Goal: Information Seeking & Learning: Learn about a topic

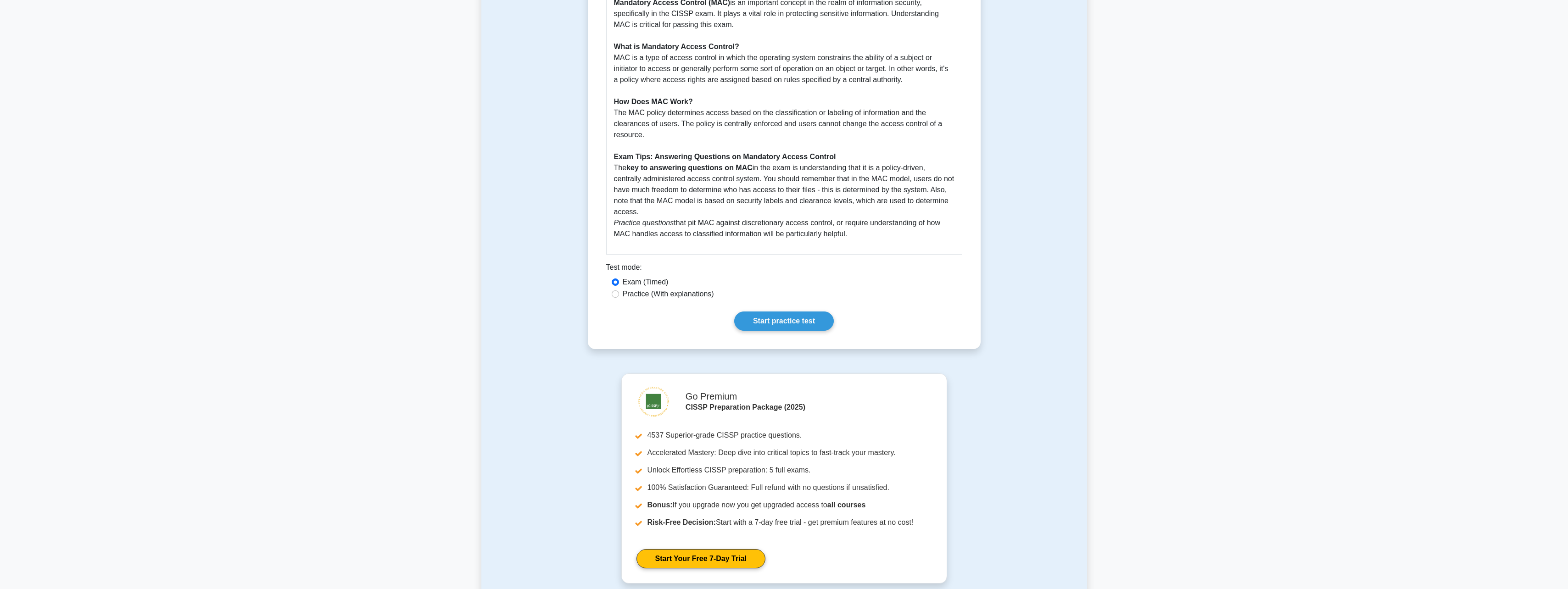
scroll to position [413, 0]
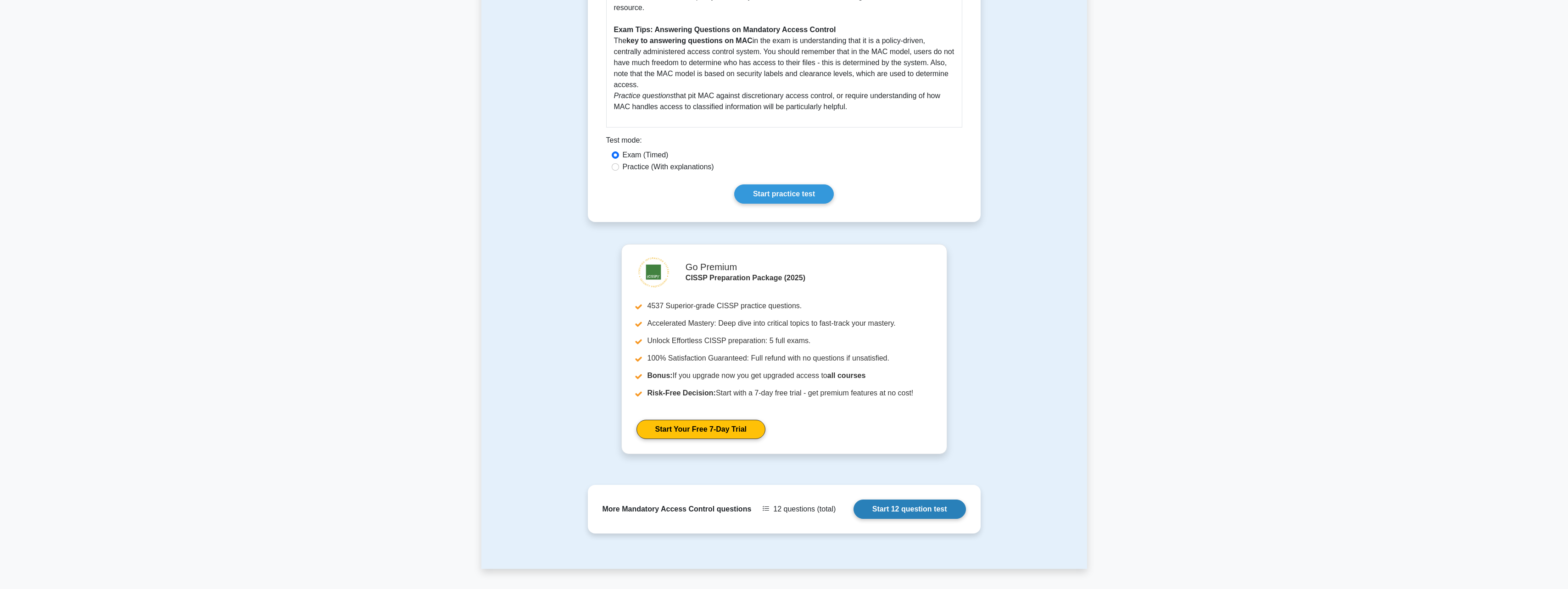
click at [853, 518] on link "Start 12 question test" at bounding box center [909, 509] width 112 height 19
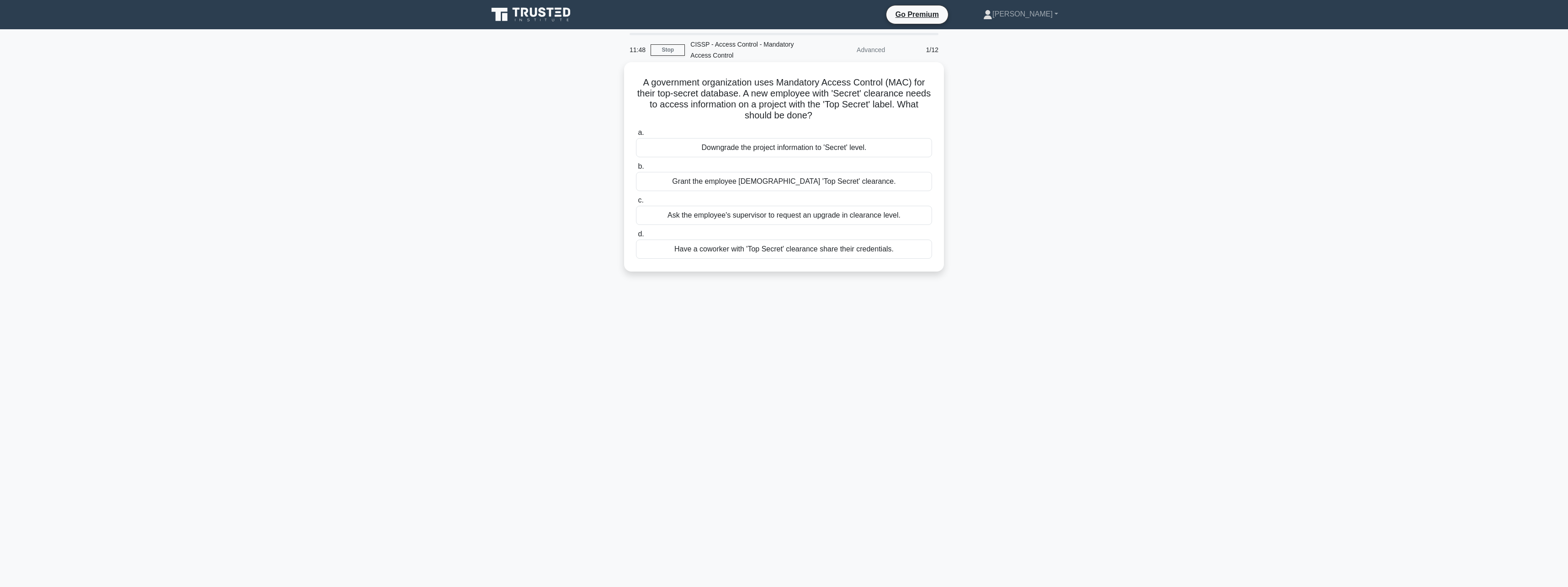
click at [741, 214] on div "Ask the employee's supervisor to request an upgrade in clearance level." at bounding box center [784, 215] width 296 height 19
click at [636, 203] on input "c. Ask the employee's supervisor to request an upgrade in clearance level." at bounding box center [636, 200] width 0 height 6
click at [748, 169] on div "A subject with lower clearance" at bounding box center [784, 160] width 296 height 19
click at [636, 148] on input "b. A subject with lower clearance" at bounding box center [636, 144] width 0 height 6
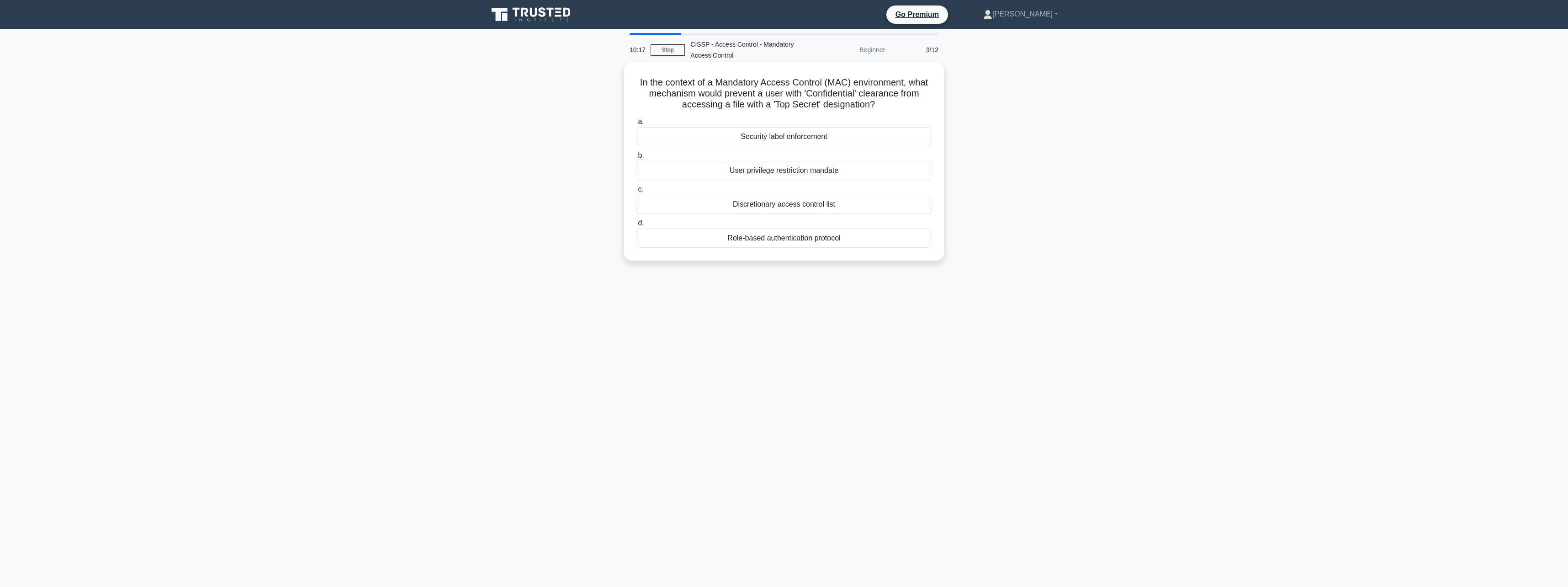
click at [799, 235] on div "Role-based authentication protocol" at bounding box center [784, 238] width 296 height 19
click at [636, 226] on input "d. Role-based authentication protocol" at bounding box center [636, 223] width 0 height 6
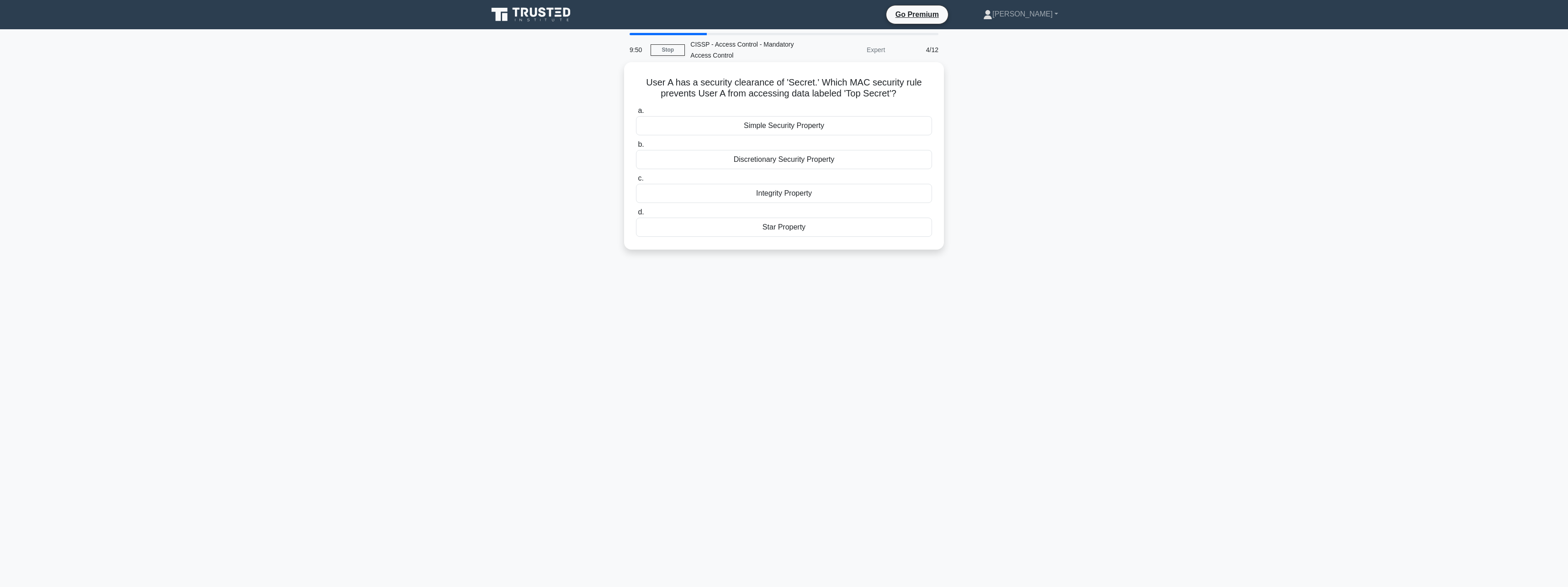
click at [864, 116] on div "Simple Security Property" at bounding box center [784, 126] width 296 height 19
click at [636, 114] on input "a. Simple Security Property" at bounding box center [636, 110] width 0 height 6
click at [793, 229] on div "Accreditation" at bounding box center [784, 227] width 296 height 19
click at [636, 215] on input "d. Accreditation" at bounding box center [636, 212] width 0 height 6
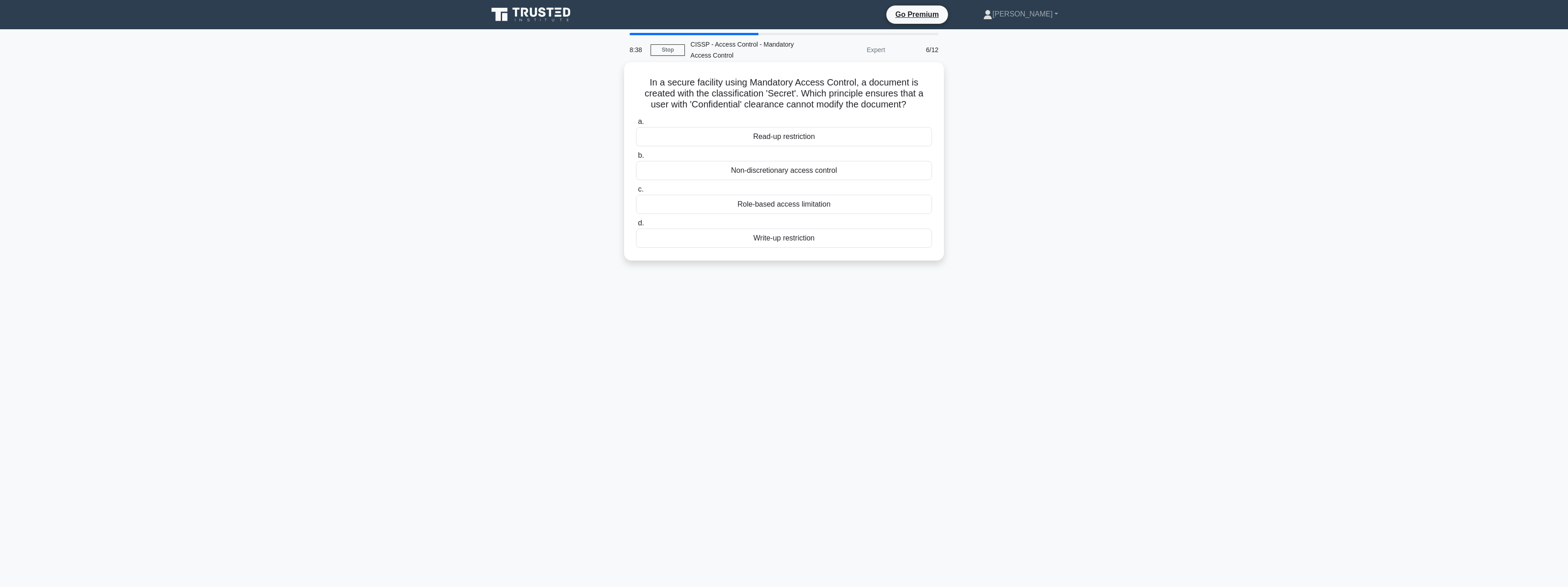
click at [794, 238] on div "Write-up restriction" at bounding box center [784, 238] width 296 height 19
click at [636, 226] on input "d. Write-up restriction" at bounding box center [636, 223] width 0 height 6
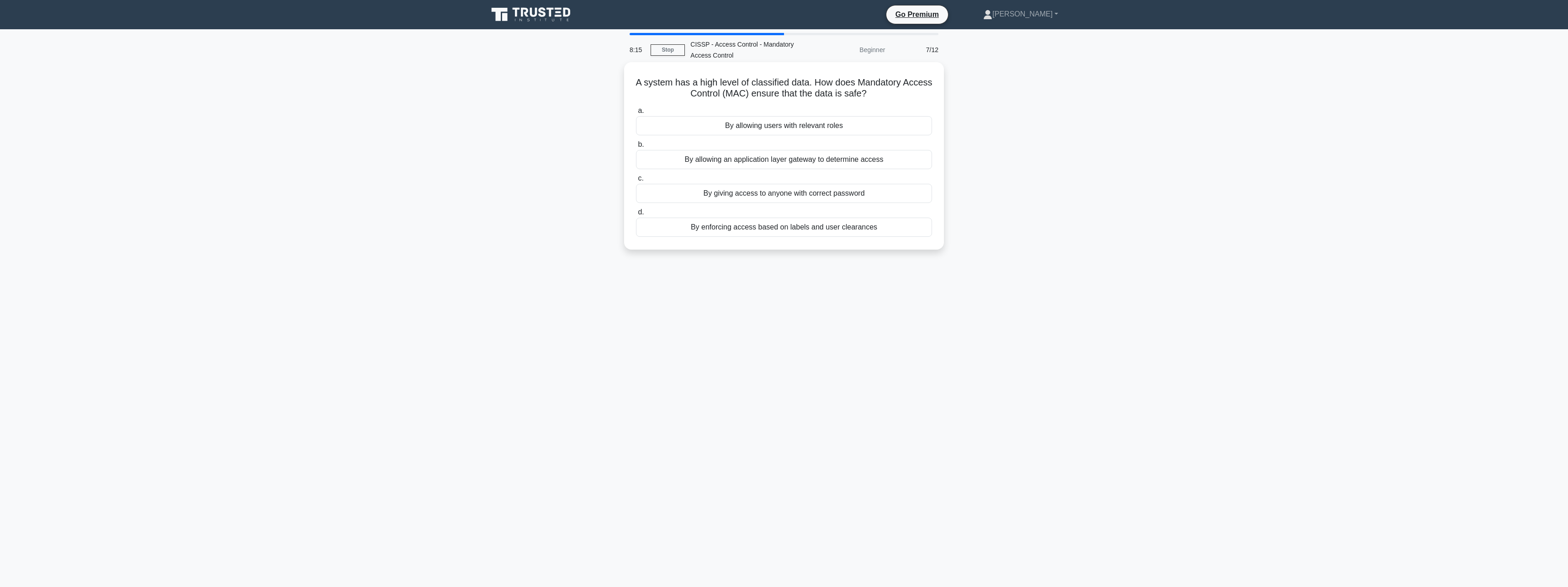
click at [785, 231] on div "By enforcing access based on labels and user clearances" at bounding box center [784, 227] width 296 height 19
click at [636, 215] on input "d. By enforcing access based on labels and user clearances" at bounding box center [636, 212] width 0 height 6
click at [802, 229] on div "Restricts users from writing data at a classification level for which they lack…" at bounding box center [784, 227] width 296 height 19
click at [636, 215] on input "d. Restricts users from writing data at a classification level for which they l…" at bounding box center [636, 212] width 0 height 6
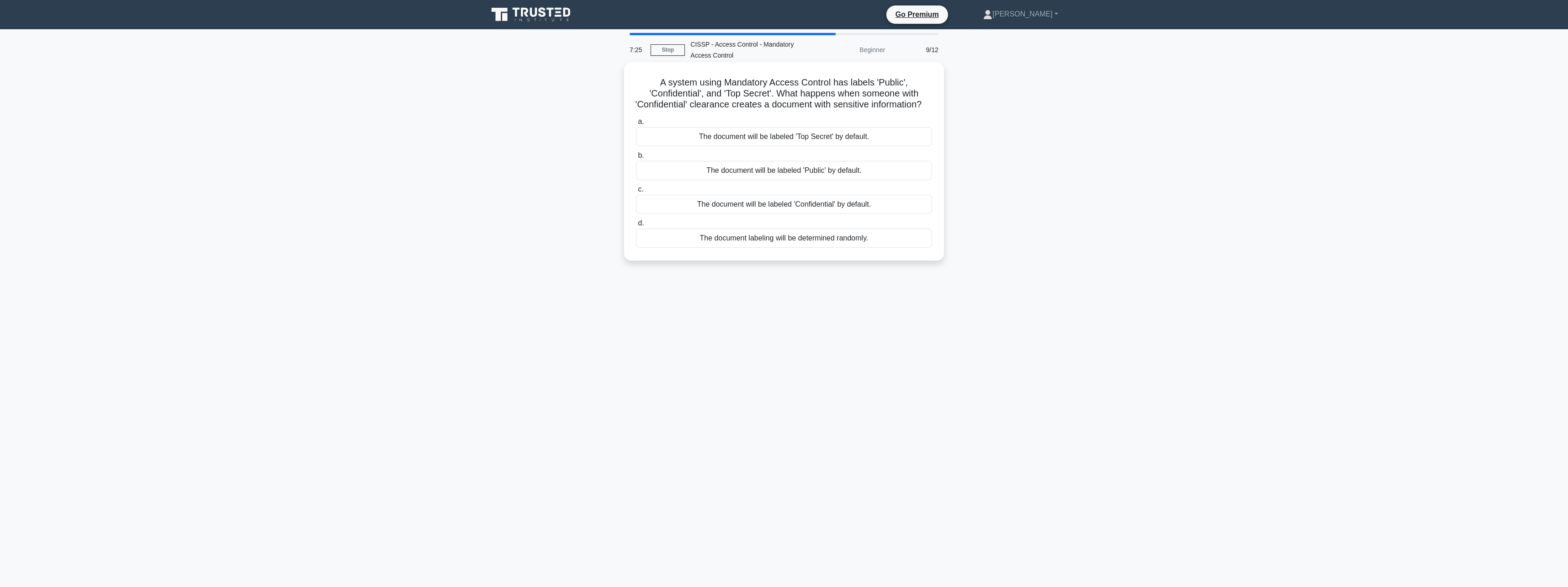
click at [811, 180] on div "The document will be labeled 'Public' by default." at bounding box center [784, 170] width 296 height 19
click at [636, 159] on input "b. The document will be labeled 'Public' by default." at bounding box center [636, 155] width 0 height 6
click at [776, 205] on div "Biba Model" at bounding box center [784, 204] width 296 height 19
click at [636, 192] on input "c. Biba Model" at bounding box center [636, 189] width 0 height 6
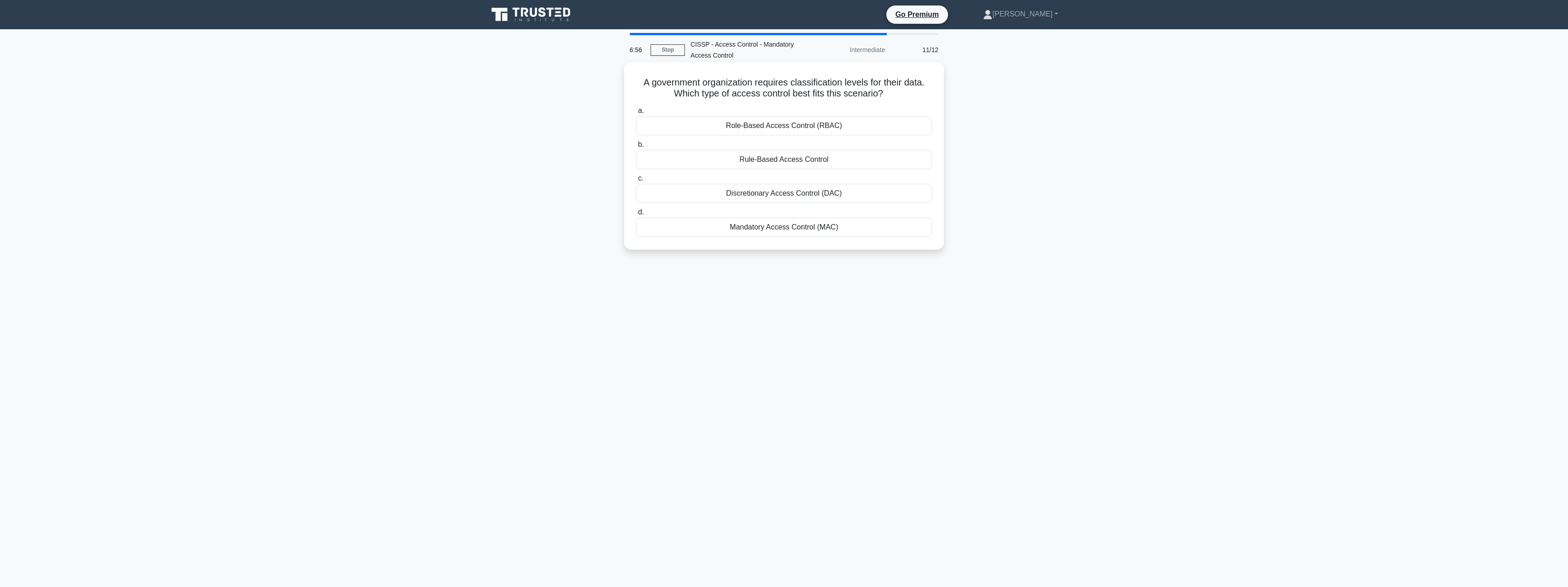
drag, startPoint x: 851, startPoint y: 82, endPoint x: 919, endPoint y: 96, distance: 69.4
click at [919, 96] on h5 "A government organization requires classification levels for their data. Which …" at bounding box center [784, 88] width 298 height 23
drag, startPoint x: 919, startPoint y: 96, endPoint x: 890, endPoint y: 96, distance: 29.0
click at [890, 96] on icon ".spinner_0XTQ{transform-origin:center;animation:spinner_y6GP .75s linear infini…" at bounding box center [888, 94] width 11 height 11
drag, startPoint x: 881, startPoint y: 92, endPoint x: 638, endPoint y: 82, distance: 243.2
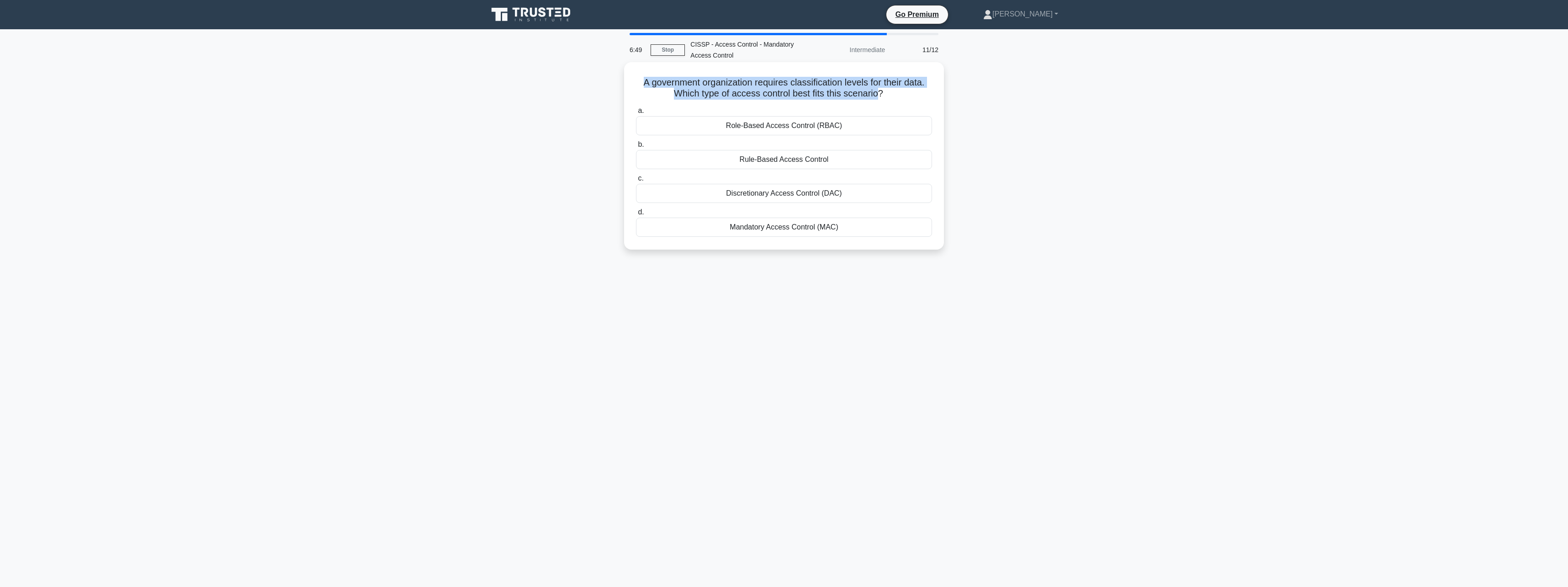
click at [638, 82] on h5 "A government organization requires classification levels for their data. Which …" at bounding box center [784, 88] width 298 height 23
click at [798, 229] on div "Mandatory Access Control (MAC)" at bounding box center [784, 227] width 296 height 19
click at [636, 215] on input "d. Mandatory Access Control (MAC)" at bounding box center [636, 212] width 0 height 6
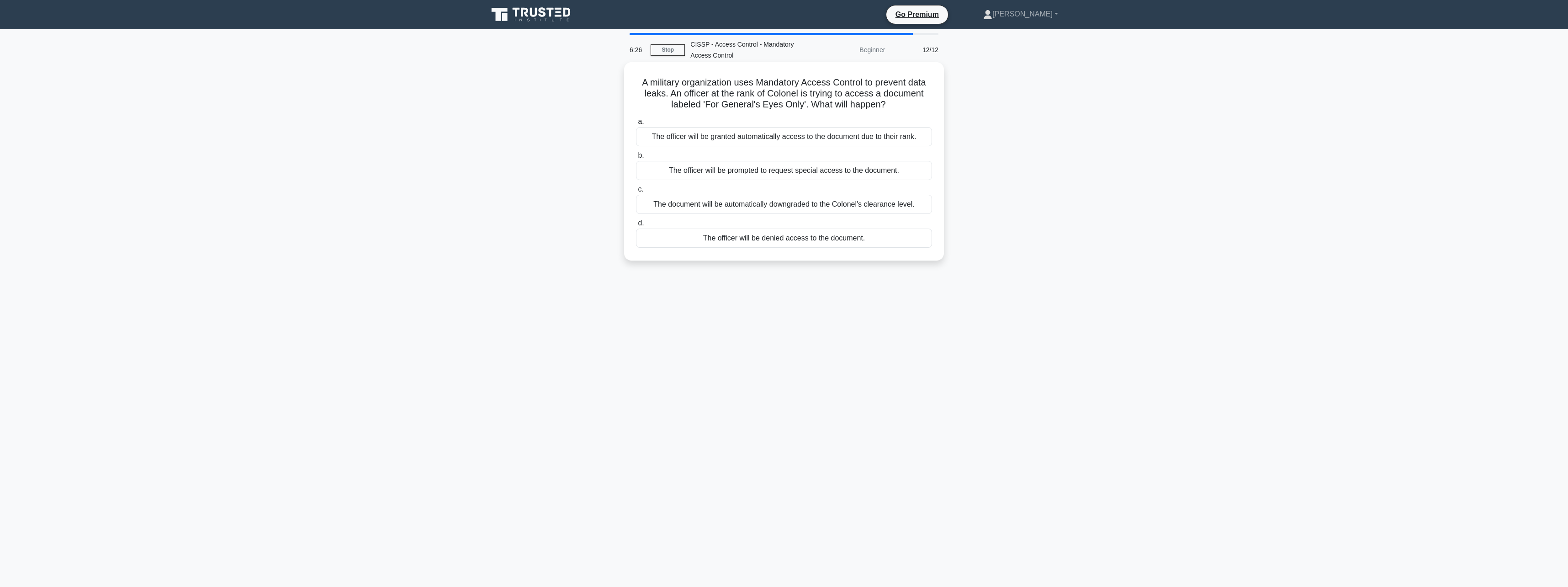
click at [747, 238] on div "The officer will be denied access to the document." at bounding box center [784, 238] width 296 height 19
click at [636, 226] on input "d. The officer will be denied access to the document." at bounding box center [636, 223] width 0 height 6
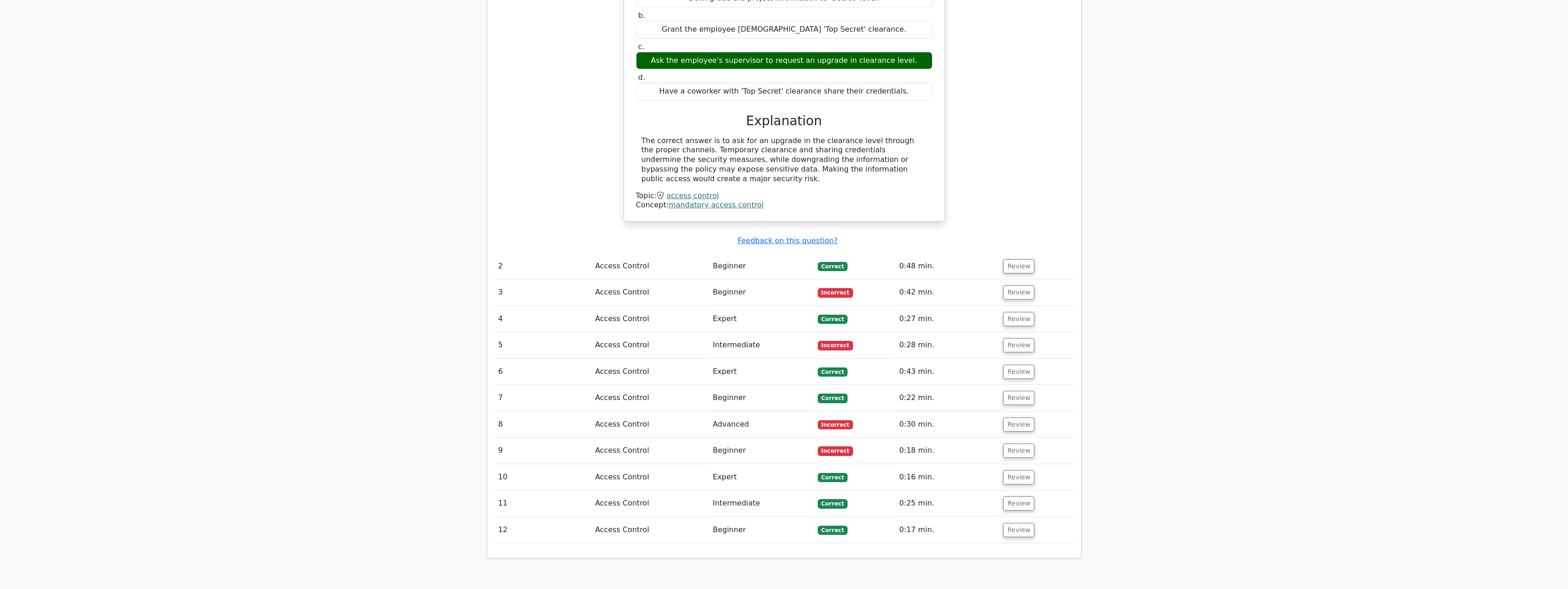
scroll to position [872, 0]
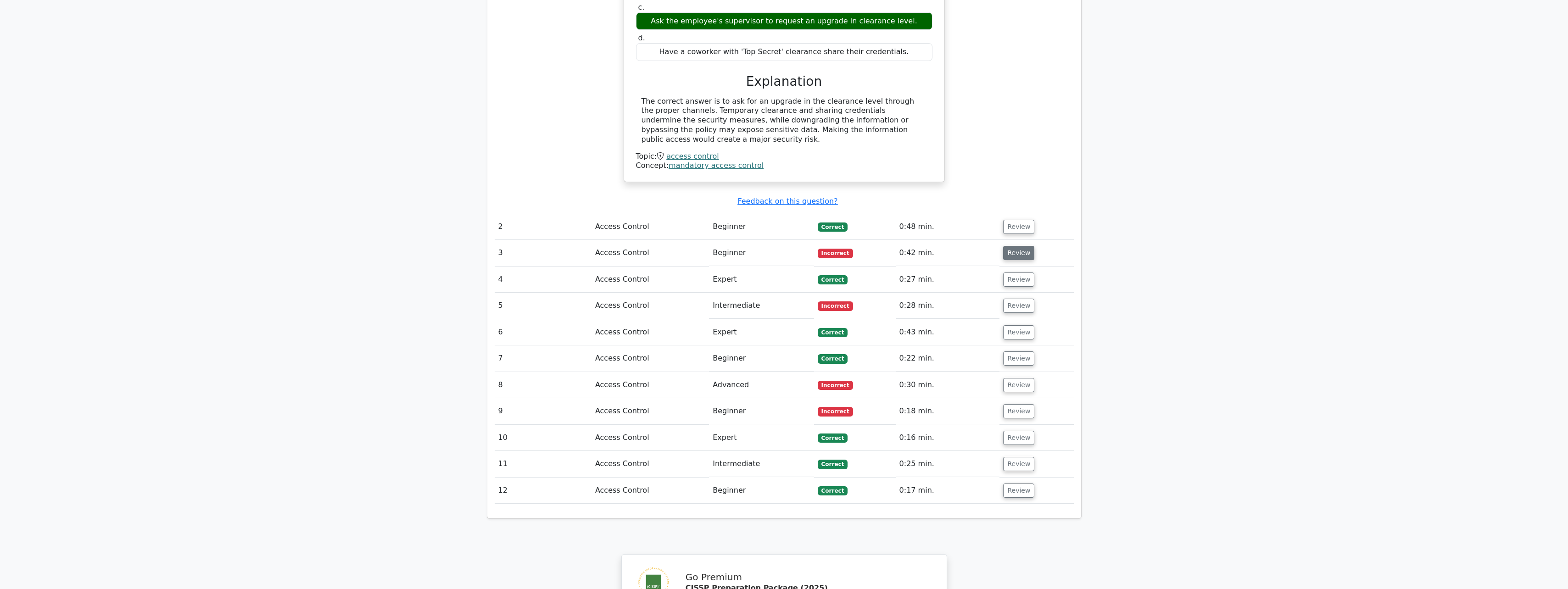
click at [1019, 246] on button "Review" at bounding box center [1019, 253] width 31 height 14
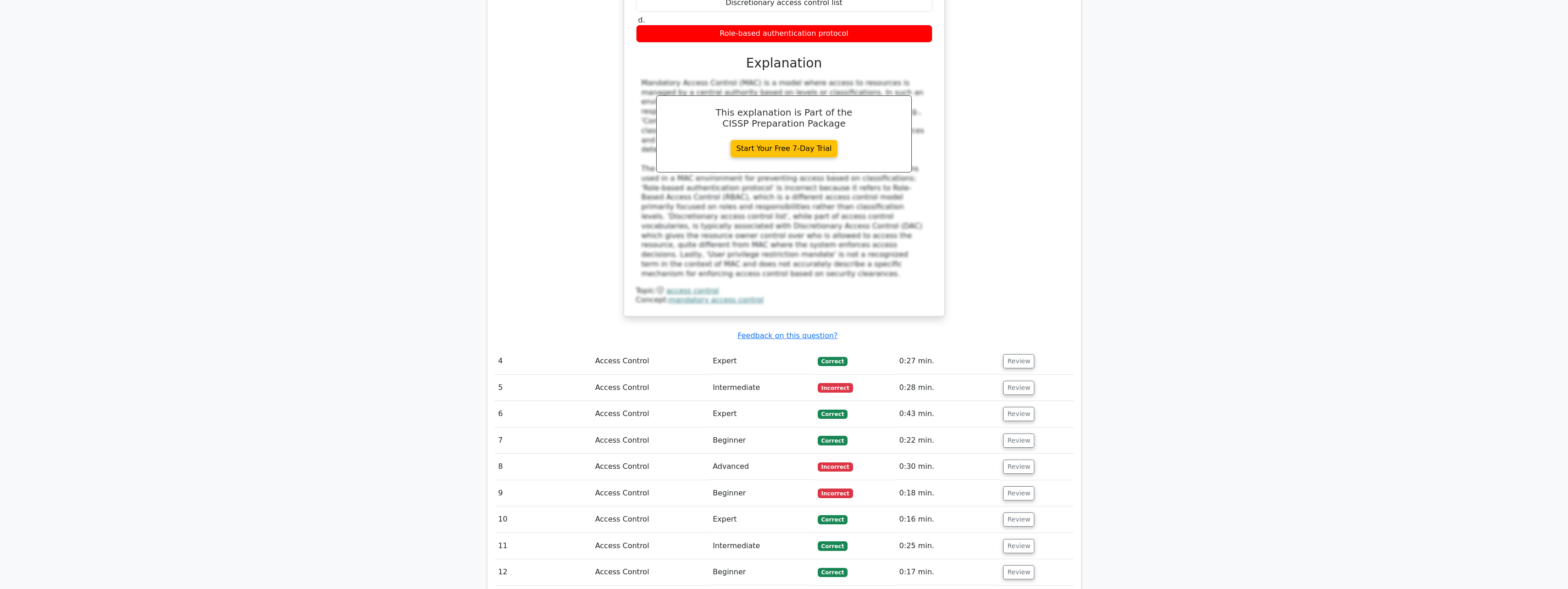
scroll to position [1284, 0]
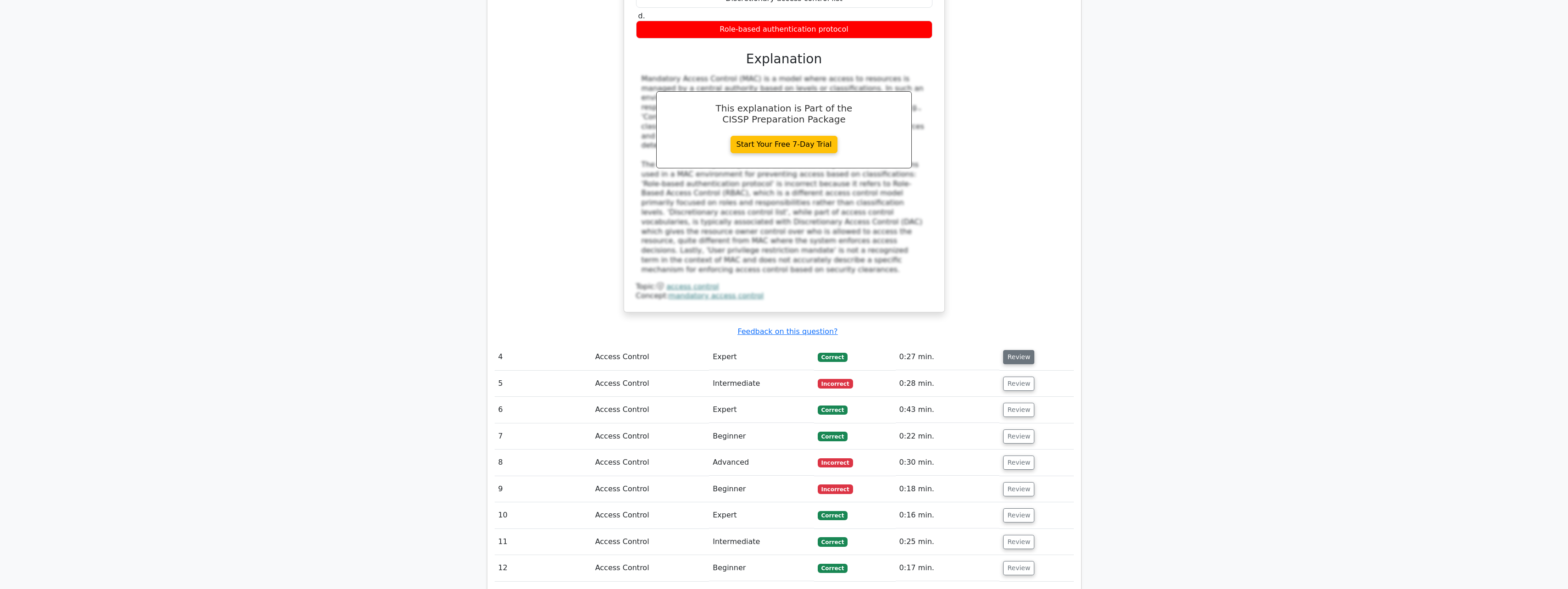
click at [1016, 350] on button "Review" at bounding box center [1019, 357] width 31 height 14
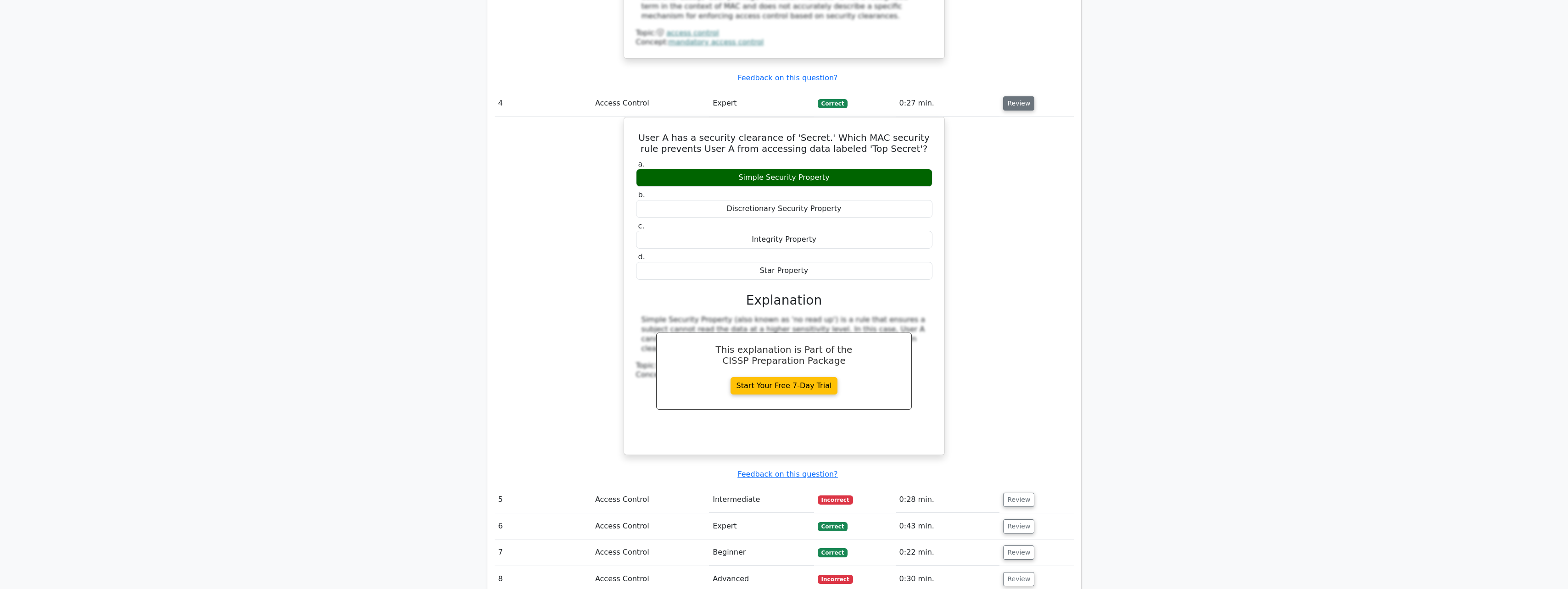
scroll to position [1559, 0]
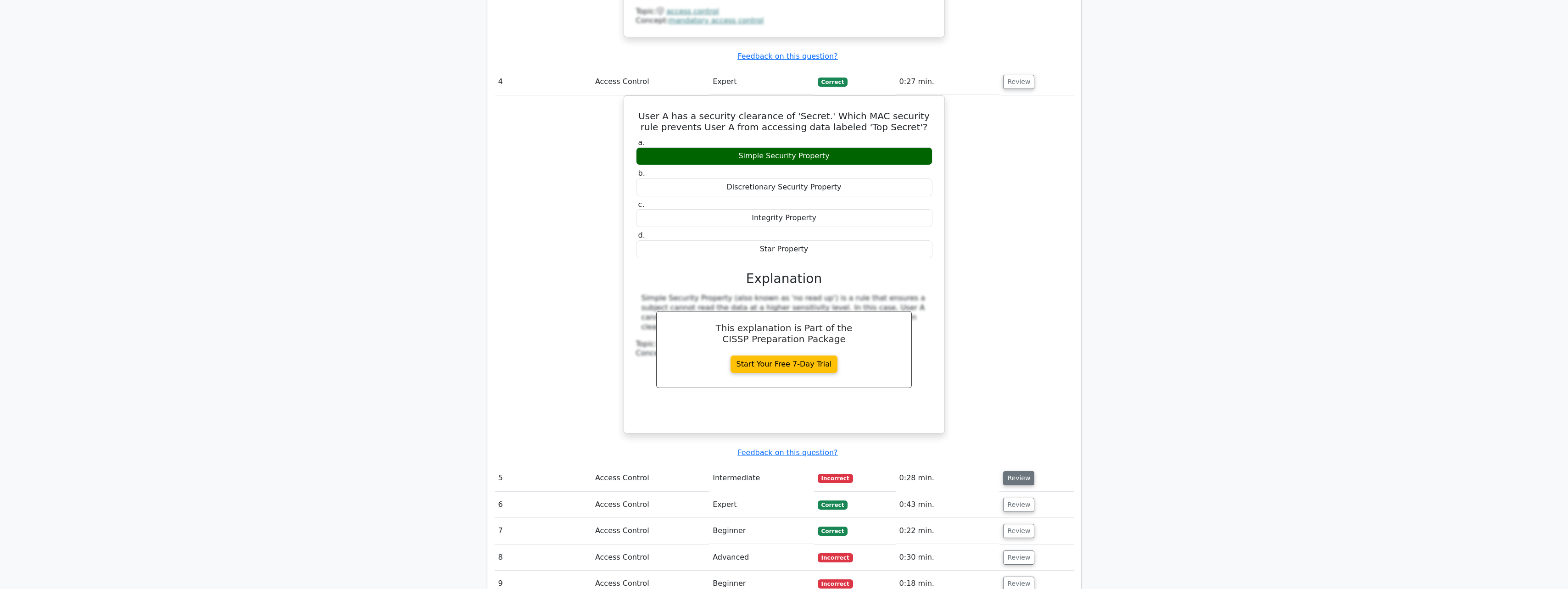
click at [1005, 471] on button "Review" at bounding box center [1019, 478] width 31 height 14
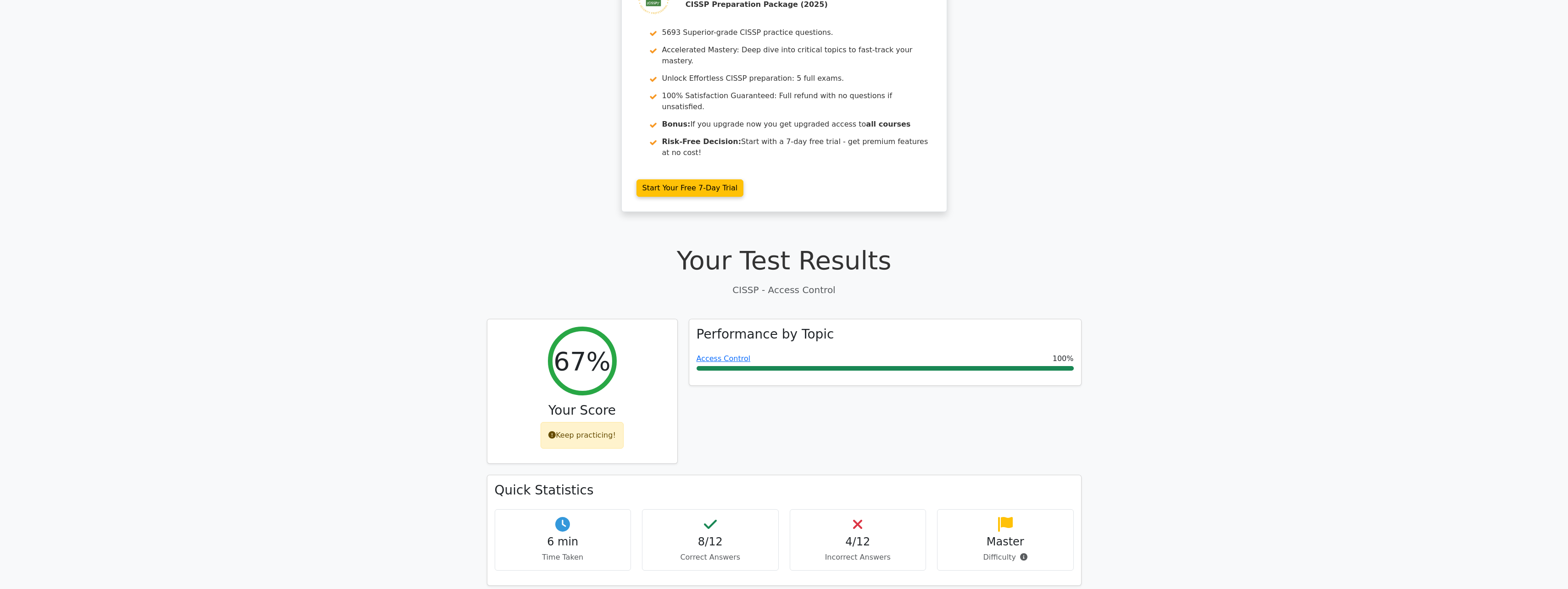
scroll to position [0, 0]
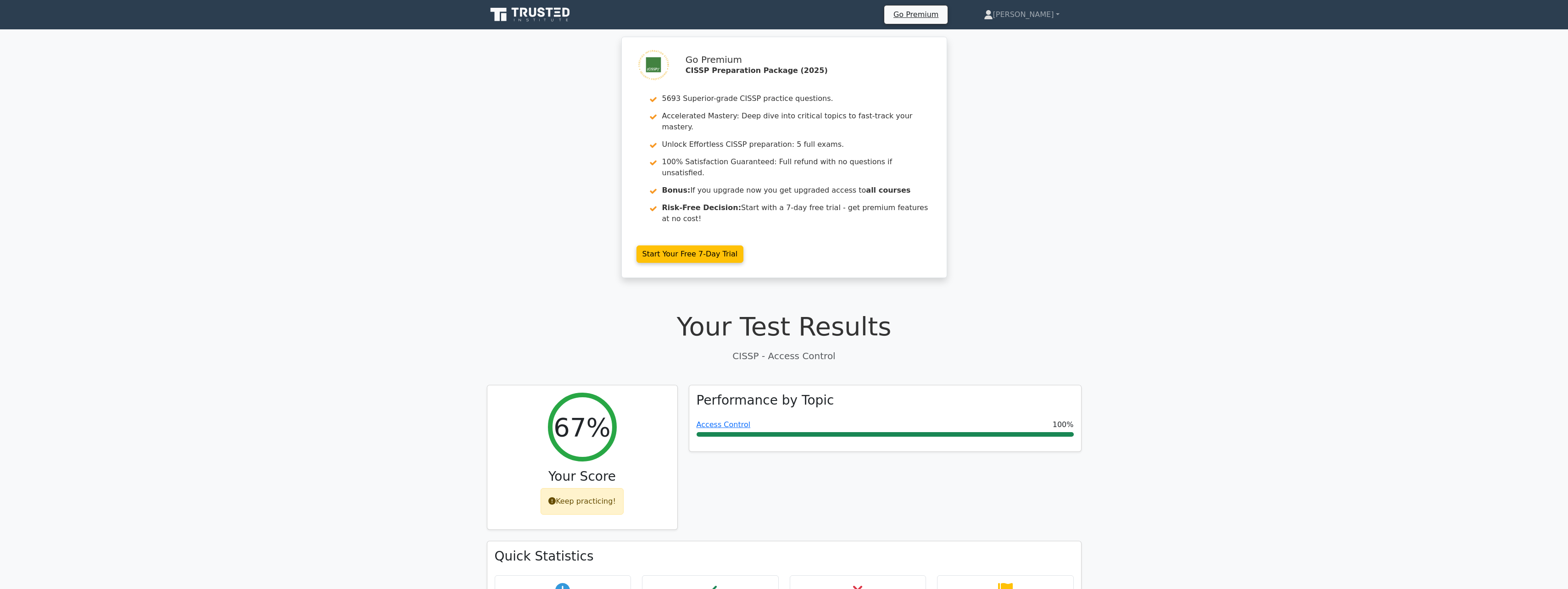
click at [556, 15] on icon at bounding box center [531, 14] width 88 height 17
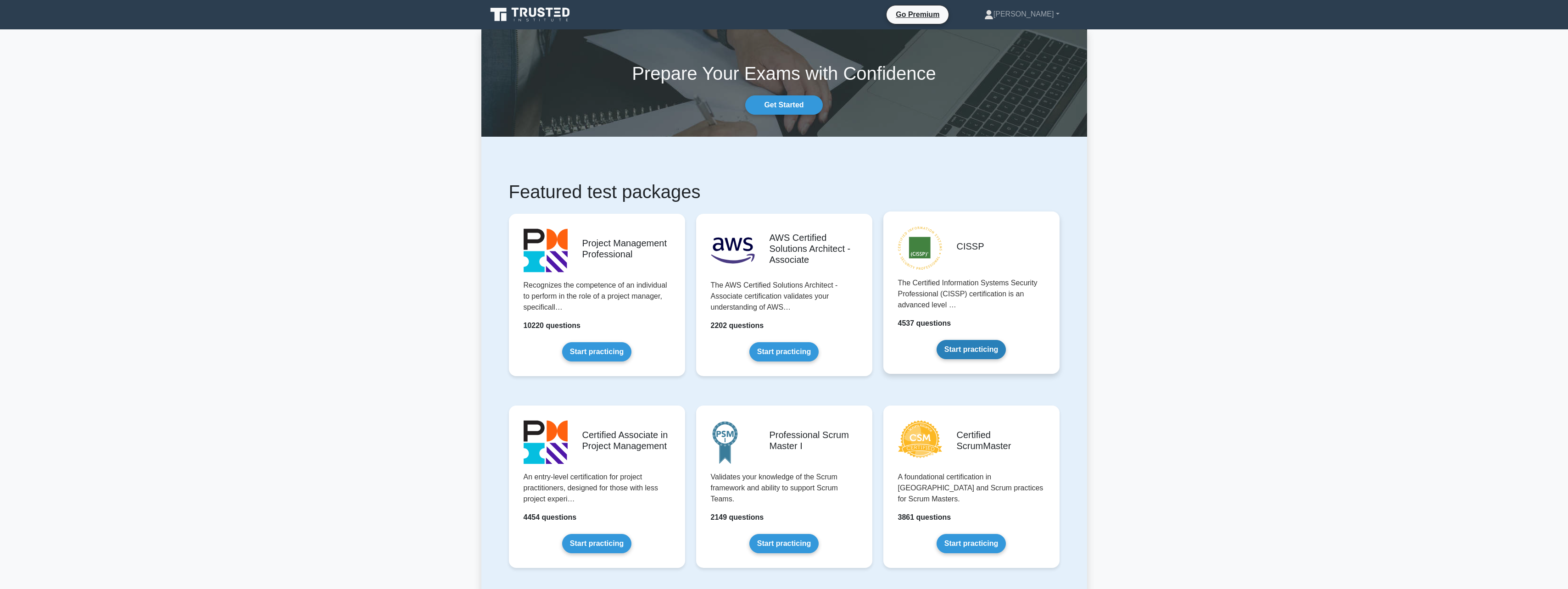
click at [936, 340] on link "Start practicing" at bounding box center [971, 349] width 69 height 19
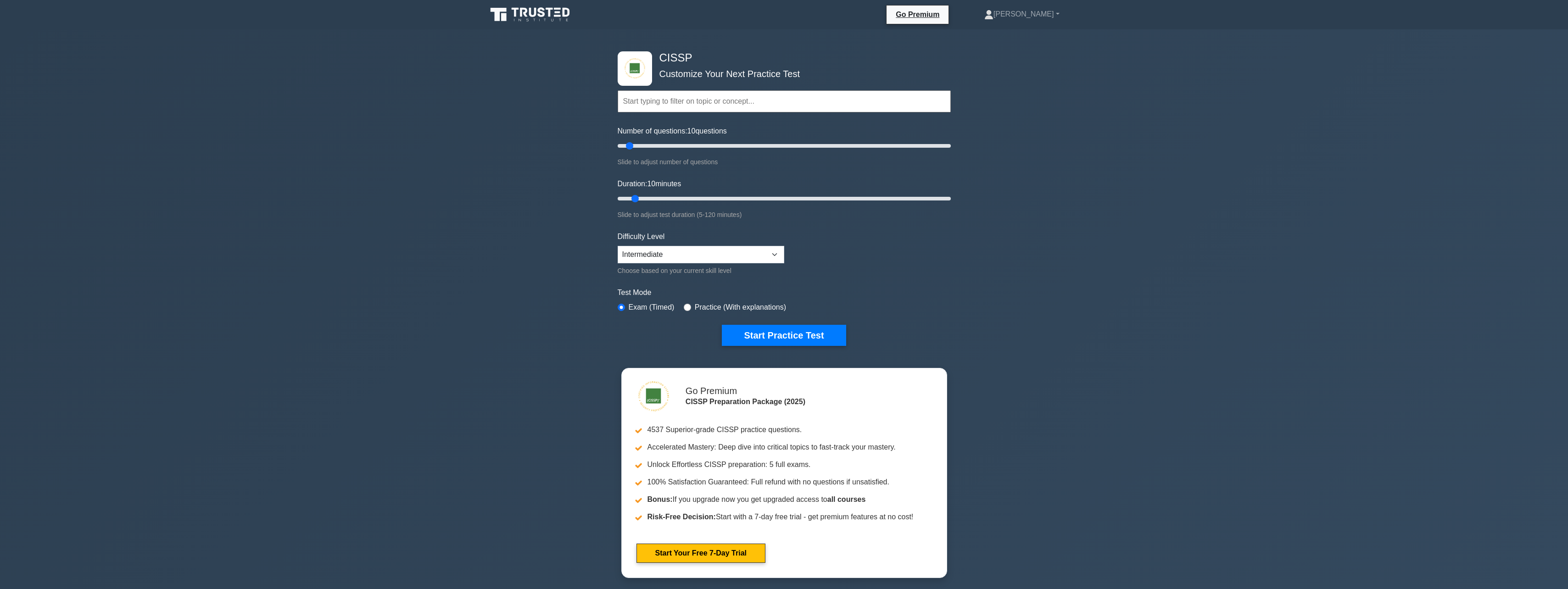
click at [470, 239] on div "CISSP Customize Your Next Practice Test Topics Security and Risk Management Ass…" at bounding box center [784, 308] width 1568 height 559
click at [759, 142] on input "Number of questions: 90 questions" at bounding box center [784, 146] width 333 height 11
click at [858, 146] on input "Number of questions: 145 questions" at bounding box center [784, 146] width 333 height 11
click at [853, 142] on input "Number of questions: 145 questions" at bounding box center [784, 146] width 333 height 11
drag, startPoint x: 853, startPoint y: 144, endPoint x: 990, endPoint y: 148, distance: 137.1
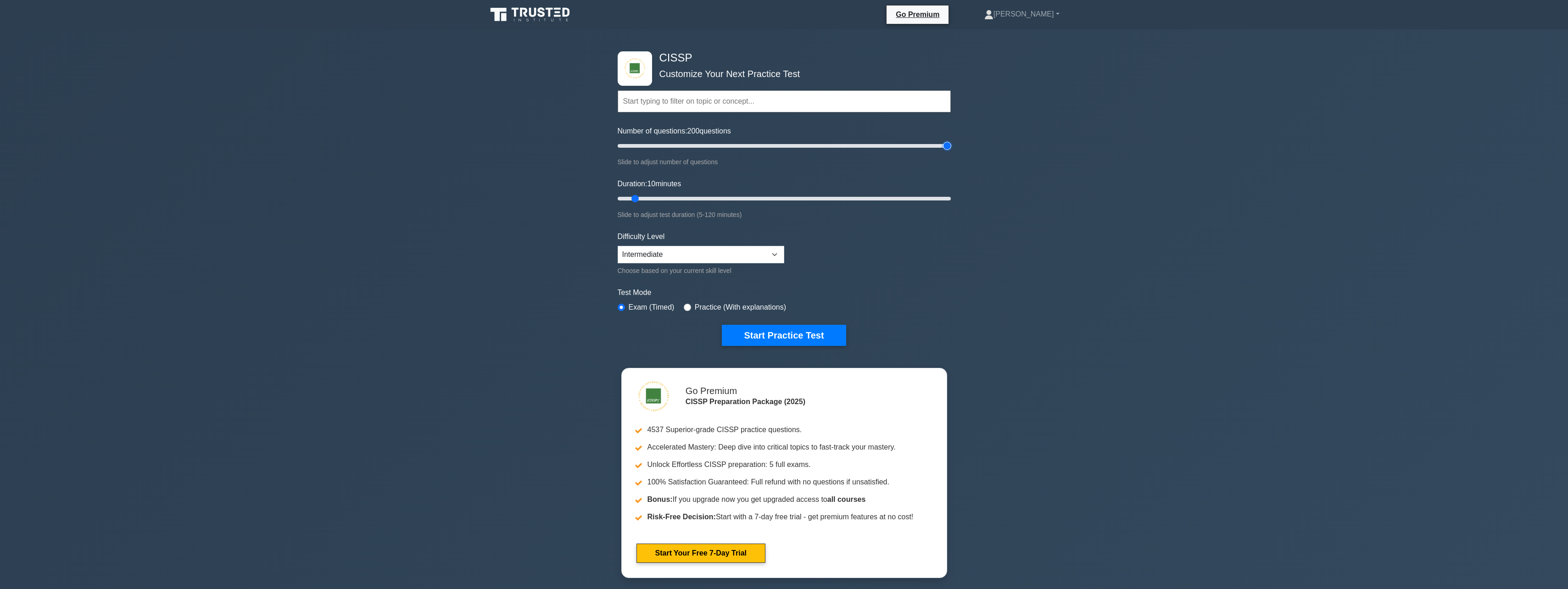
type input "200"
click at [951, 148] on input "Number of questions: 200 questions" at bounding box center [784, 146] width 333 height 11
drag, startPoint x: 637, startPoint y: 198, endPoint x: 647, endPoint y: 212, distance: 17.2
type input "15"
click at [647, 193] on input "Duration: 15 minutes" at bounding box center [784, 198] width 333 height 11
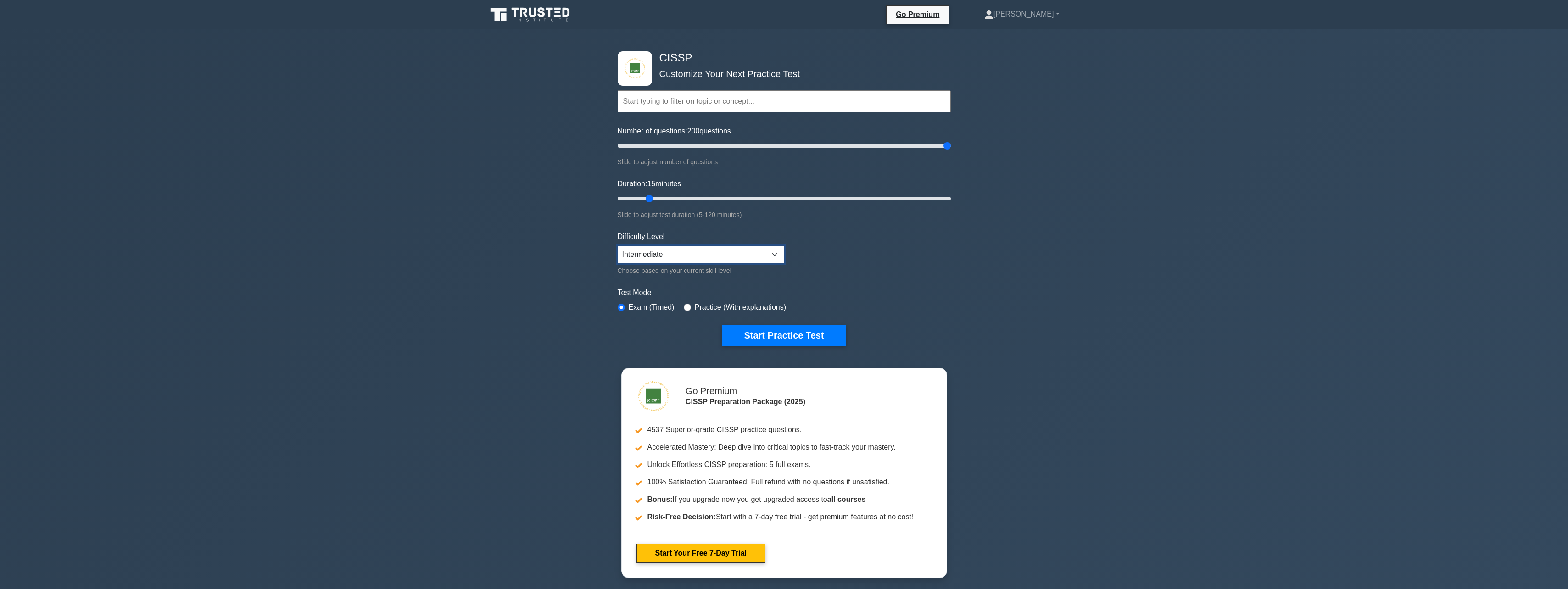
click at [672, 253] on select "Beginner Intermediate Expert" at bounding box center [700, 254] width 167 height 17
click at [875, 278] on form "Topics Security and Risk Management Asset Security Security Architecture and En…" at bounding box center [784, 203] width 333 height 283
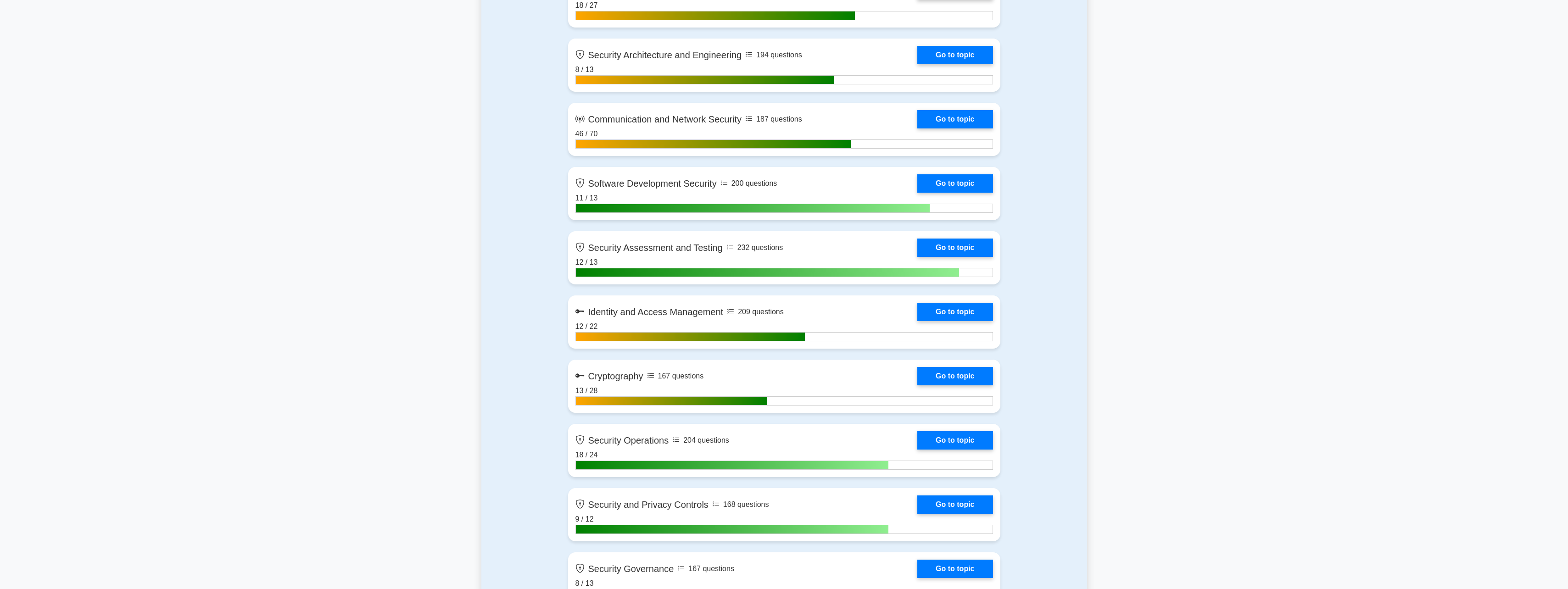
scroll to position [780, 0]
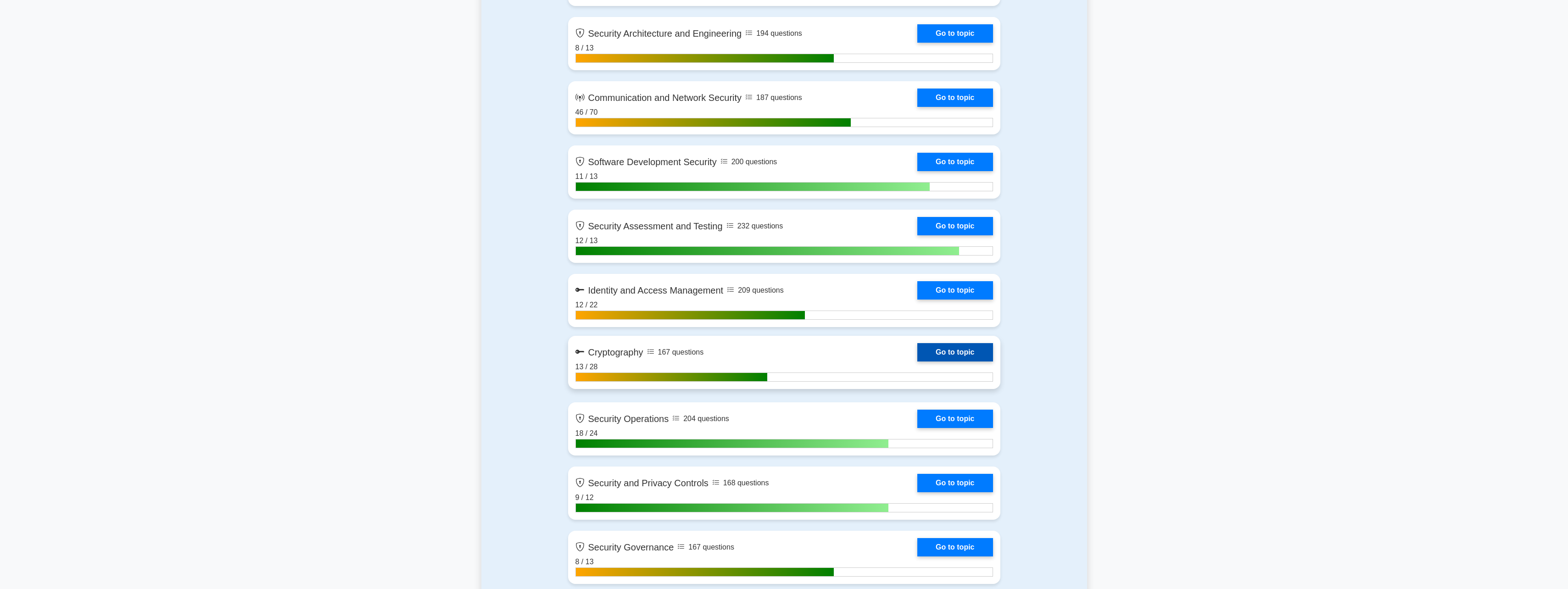
click at [918, 358] on link "Go to topic" at bounding box center [955, 352] width 75 height 18
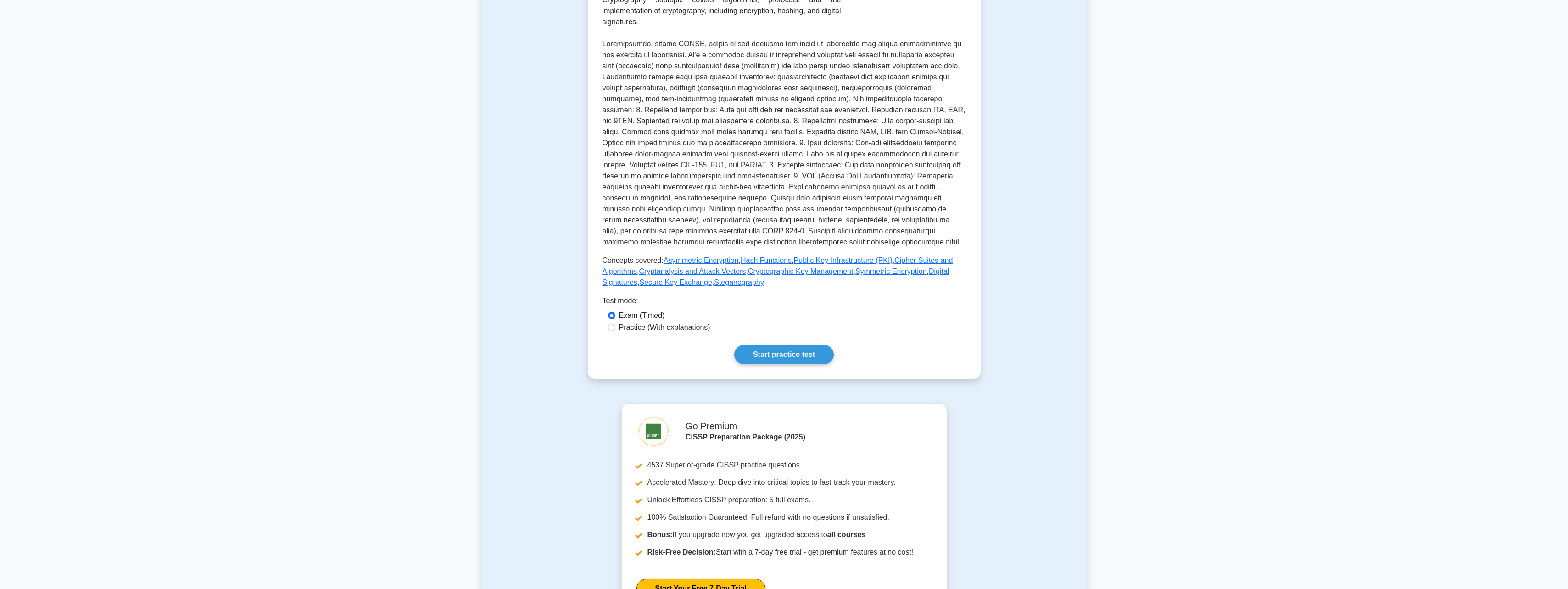
scroll to position [92, 0]
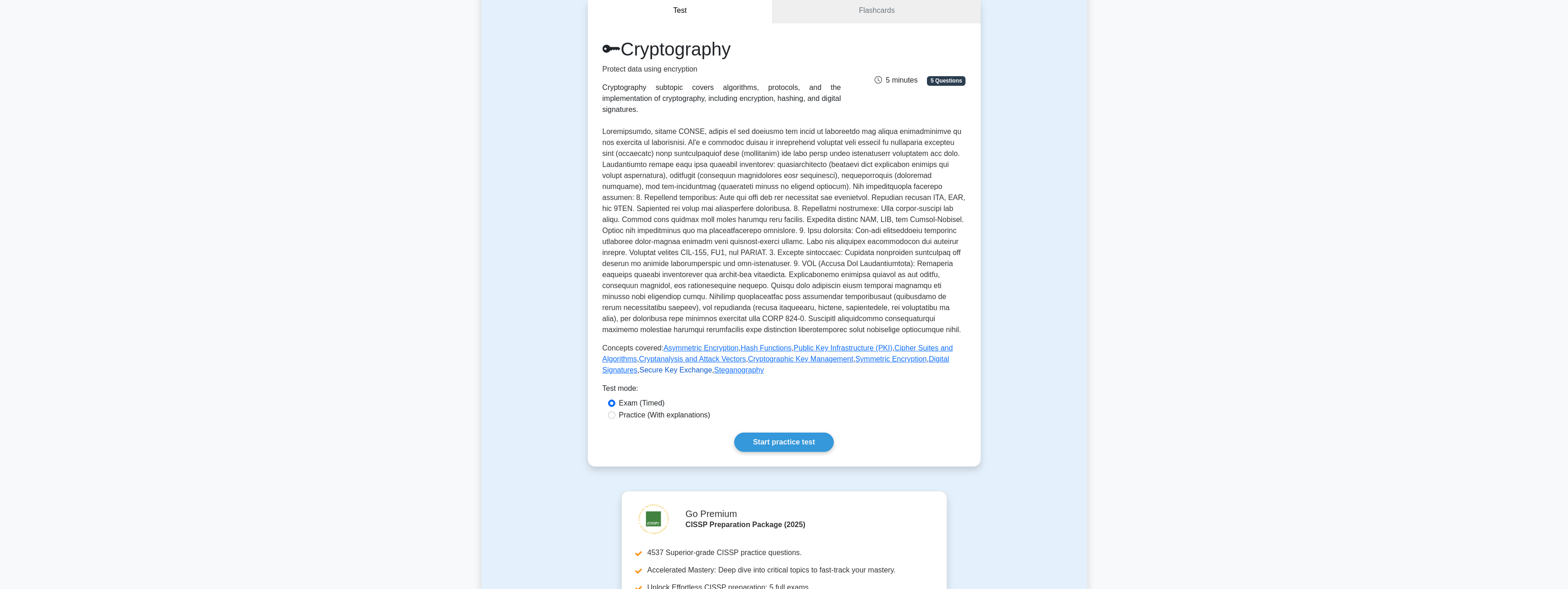
click at [683, 366] on link "Secure Key Exchange" at bounding box center [676, 370] width 73 height 8
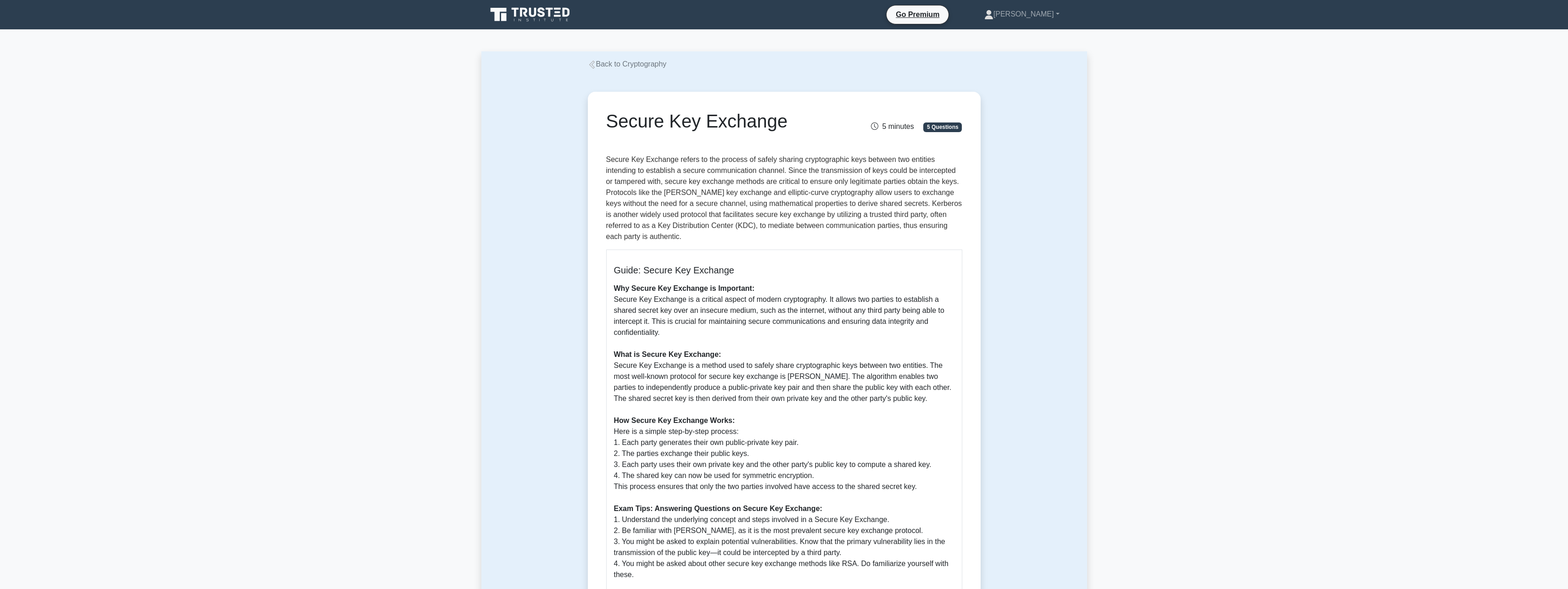
click at [612, 64] on link "Back to Cryptography" at bounding box center [627, 64] width 79 height 8
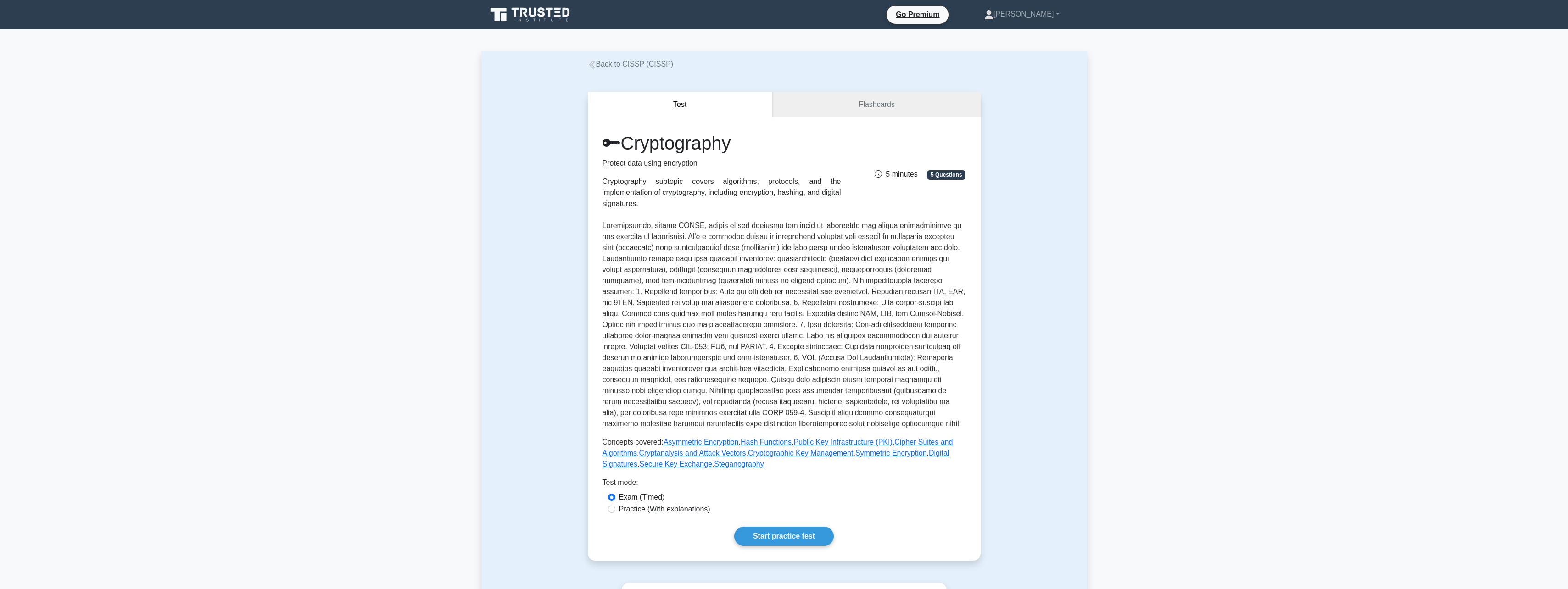
click at [612, 64] on link "Back to CISSP (CISSP)" at bounding box center [630, 64] width 86 height 8
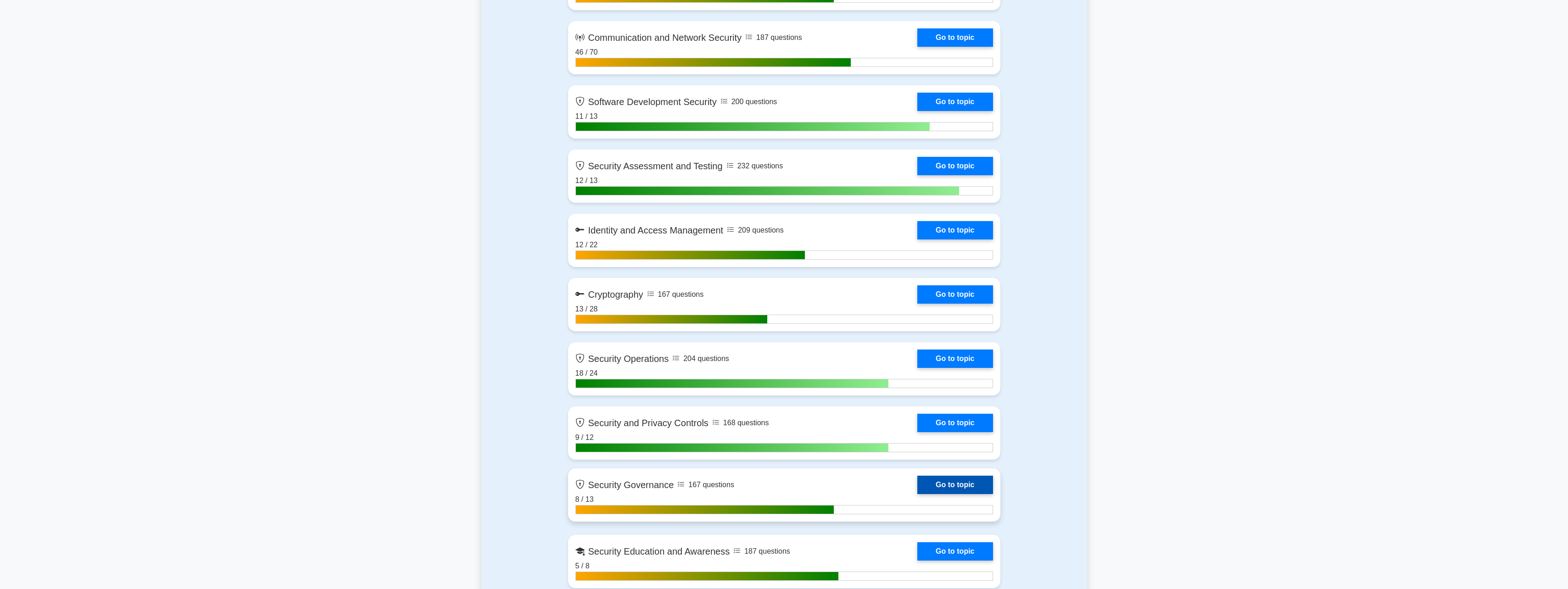
scroll to position [872, 0]
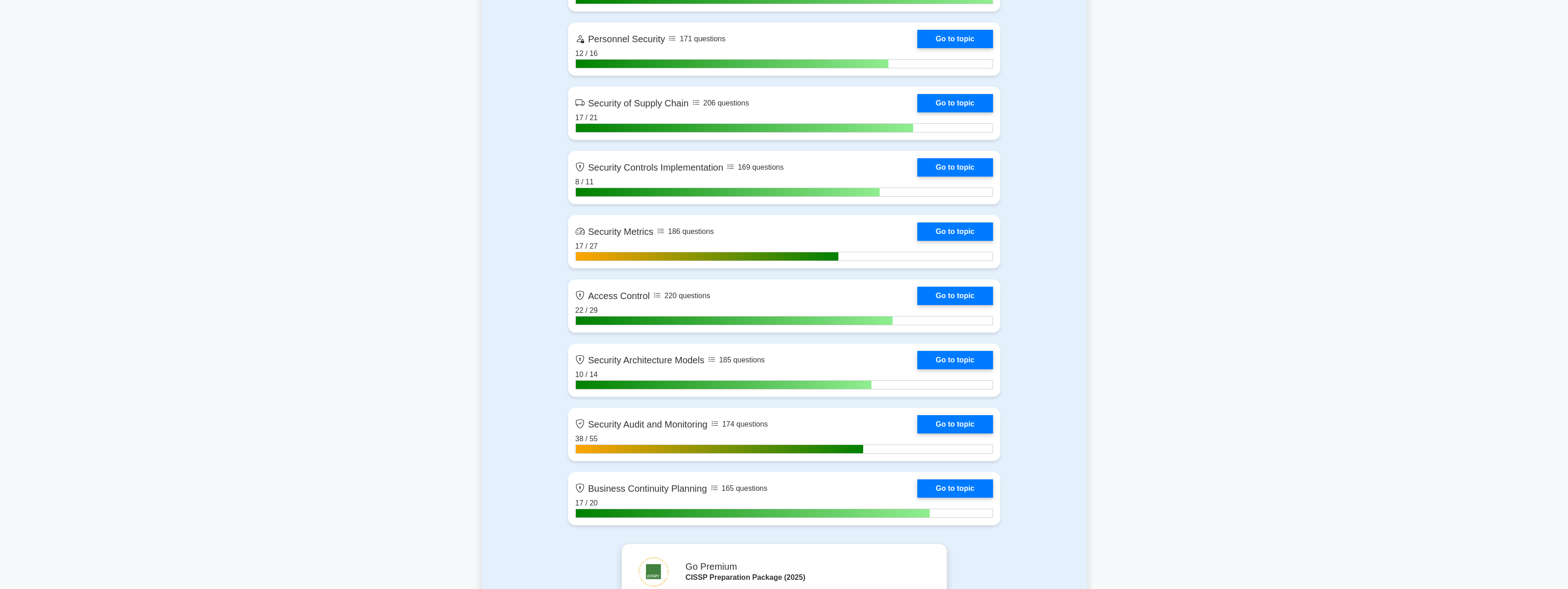
click at [918, 295] on link "Go to topic" at bounding box center [955, 294] width 75 height 18
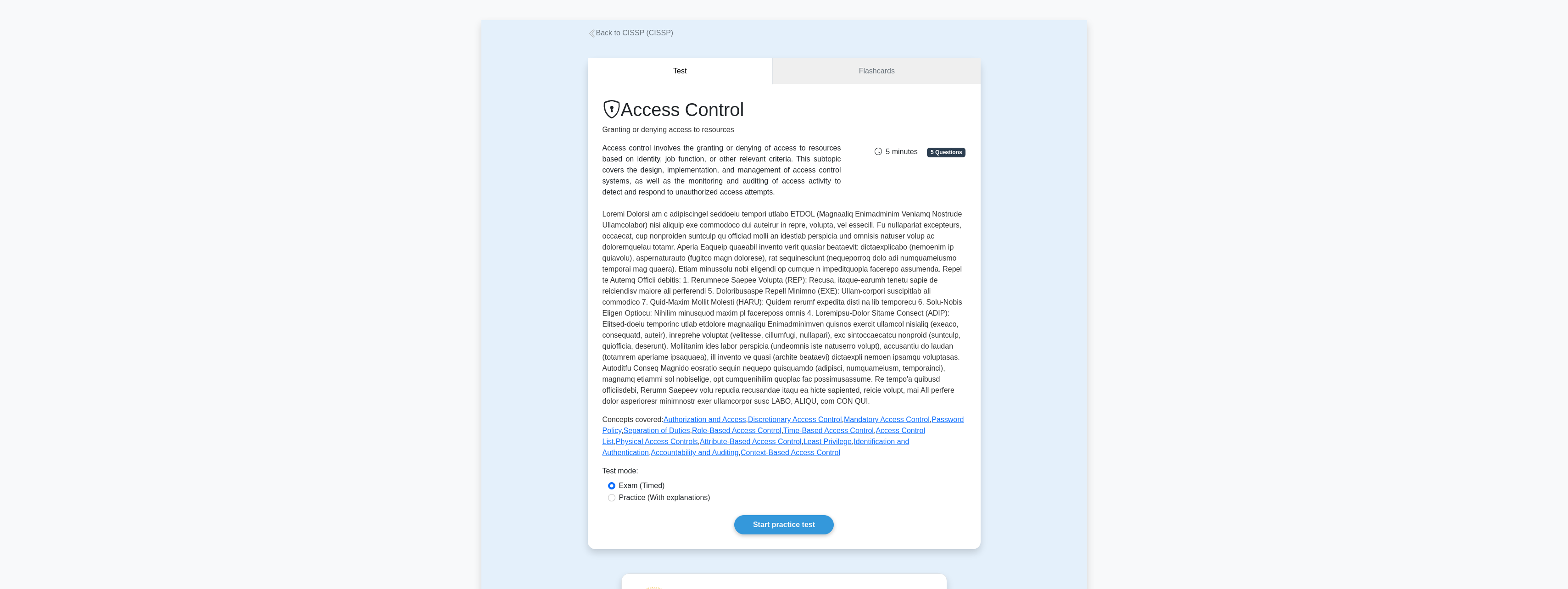
scroll to position [46, 0]
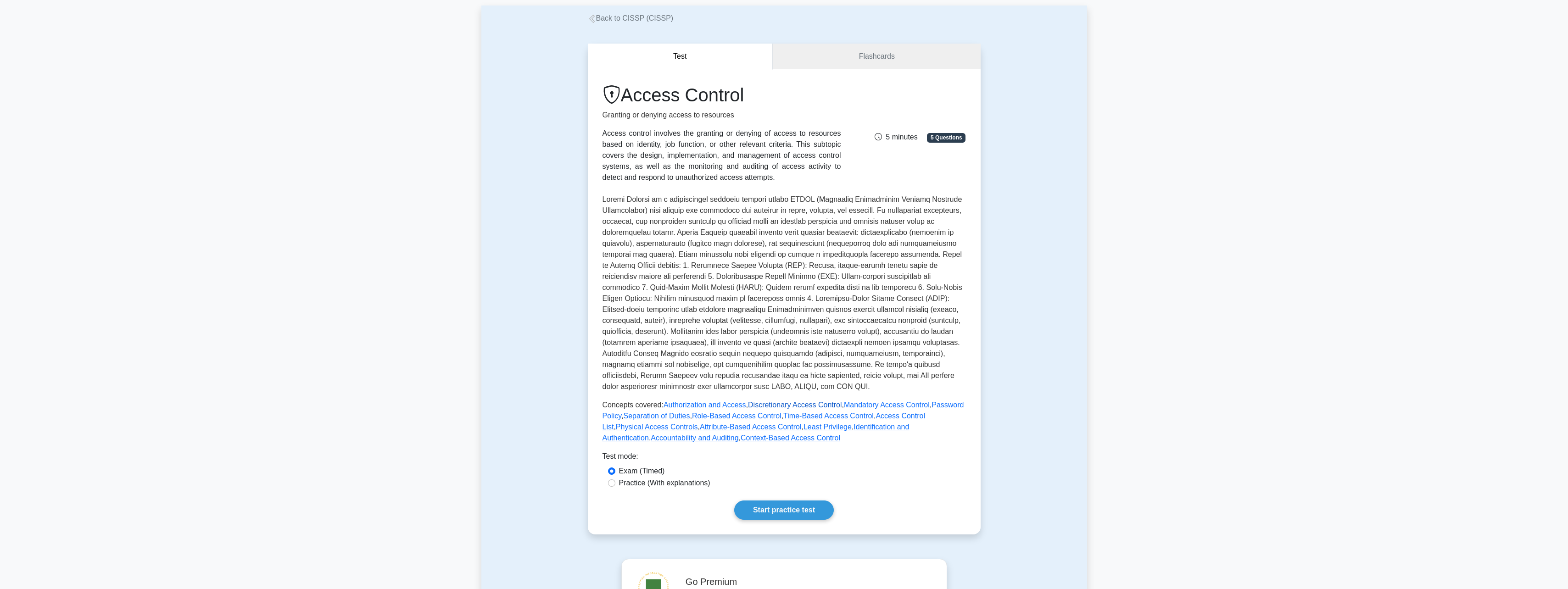
click at [798, 404] on link "Discretionary Access Control" at bounding box center [794, 404] width 94 height 8
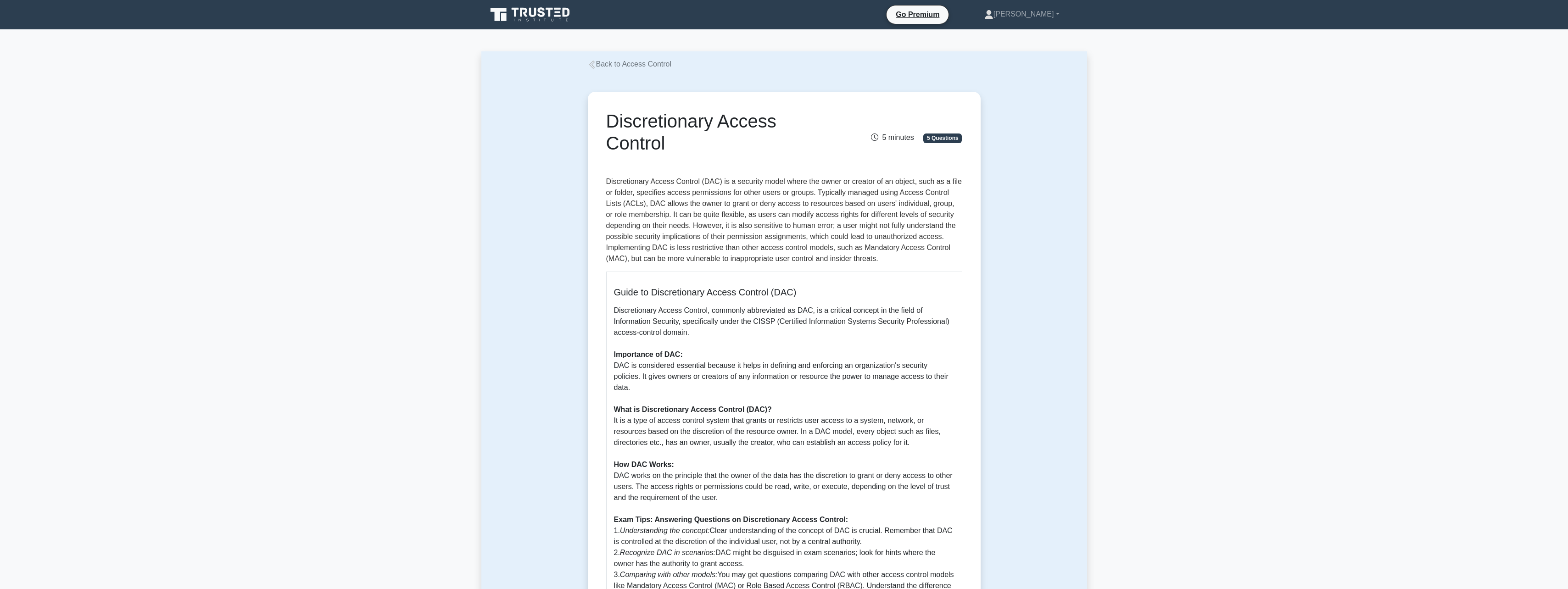
click at [615, 65] on link "Back to Access Control" at bounding box center [629, 64] width 84 height 8
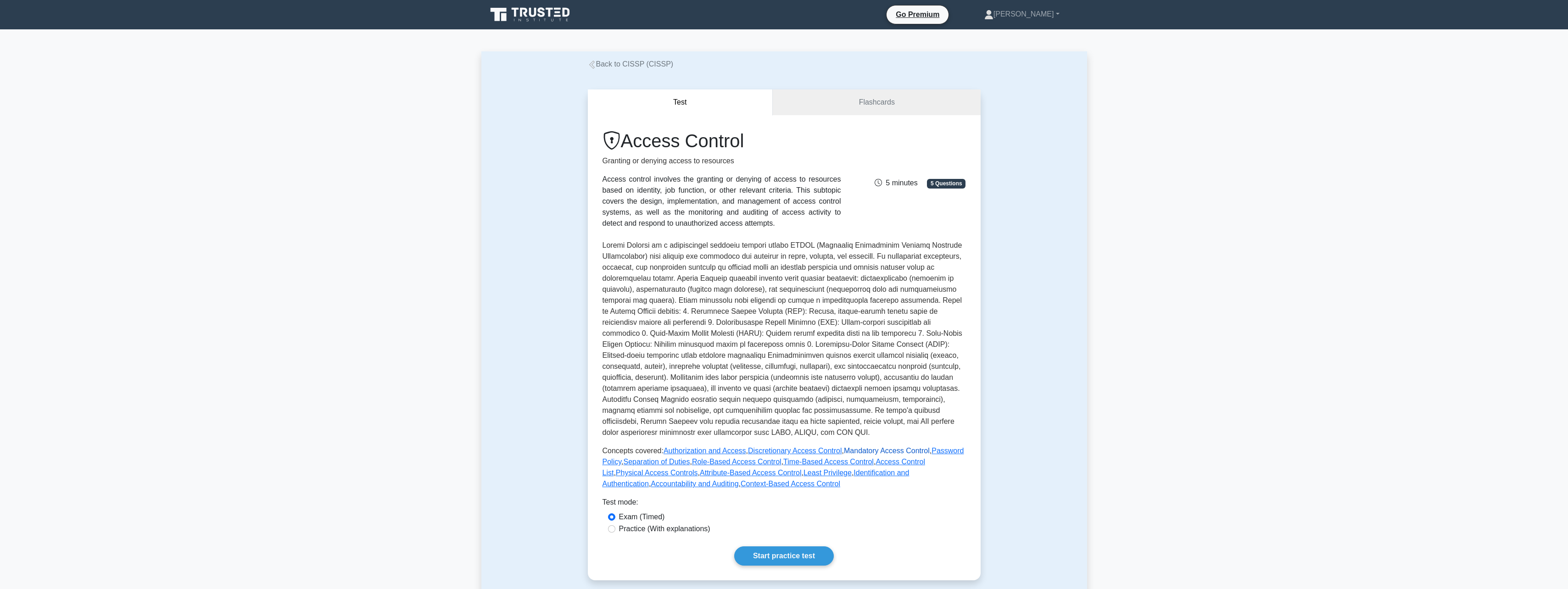
click at [896, 453] on link "Mandatory Access Control" at bounding box center [886, 450] width 86 height 8
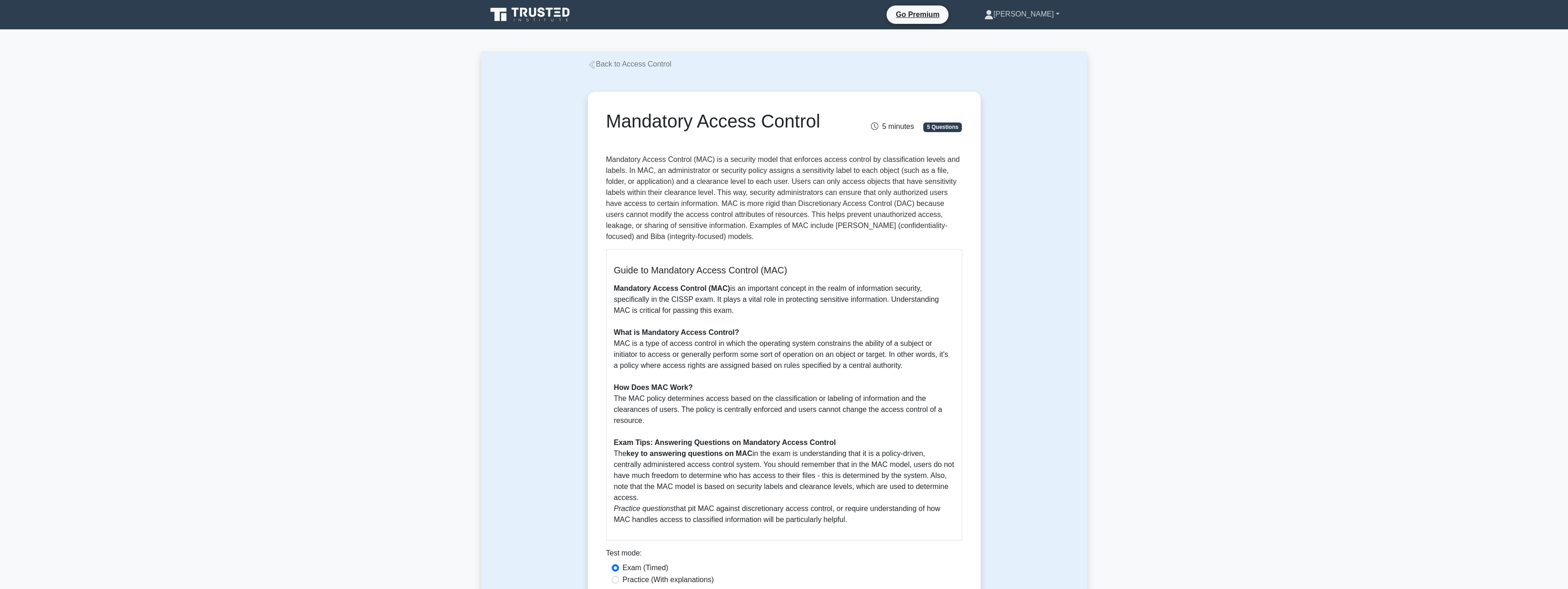
click at [1031, 22] on link "[PERSON_NAME]" at bounding box center [1022, 14] width 119 height 18
click at [1027, 34] on link "Profile" at bounding box center [999, 36] width 73 height 15
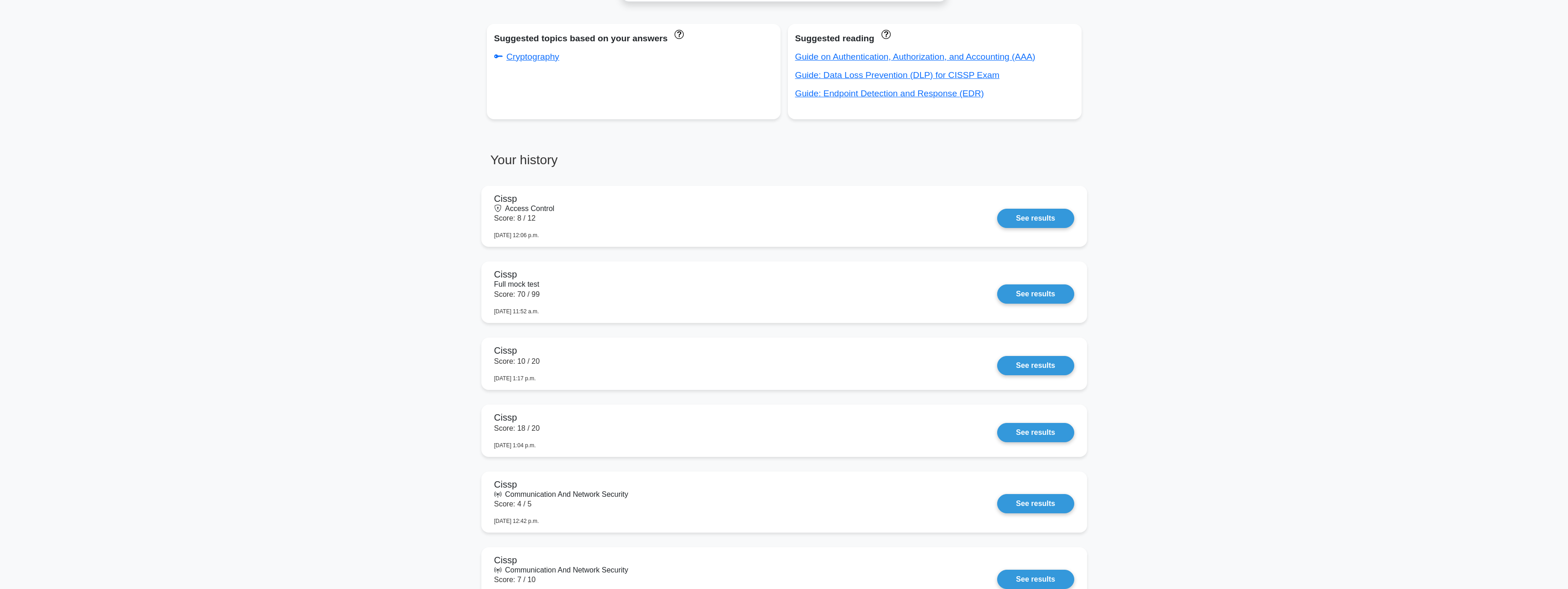
scroll to position [596, 0]
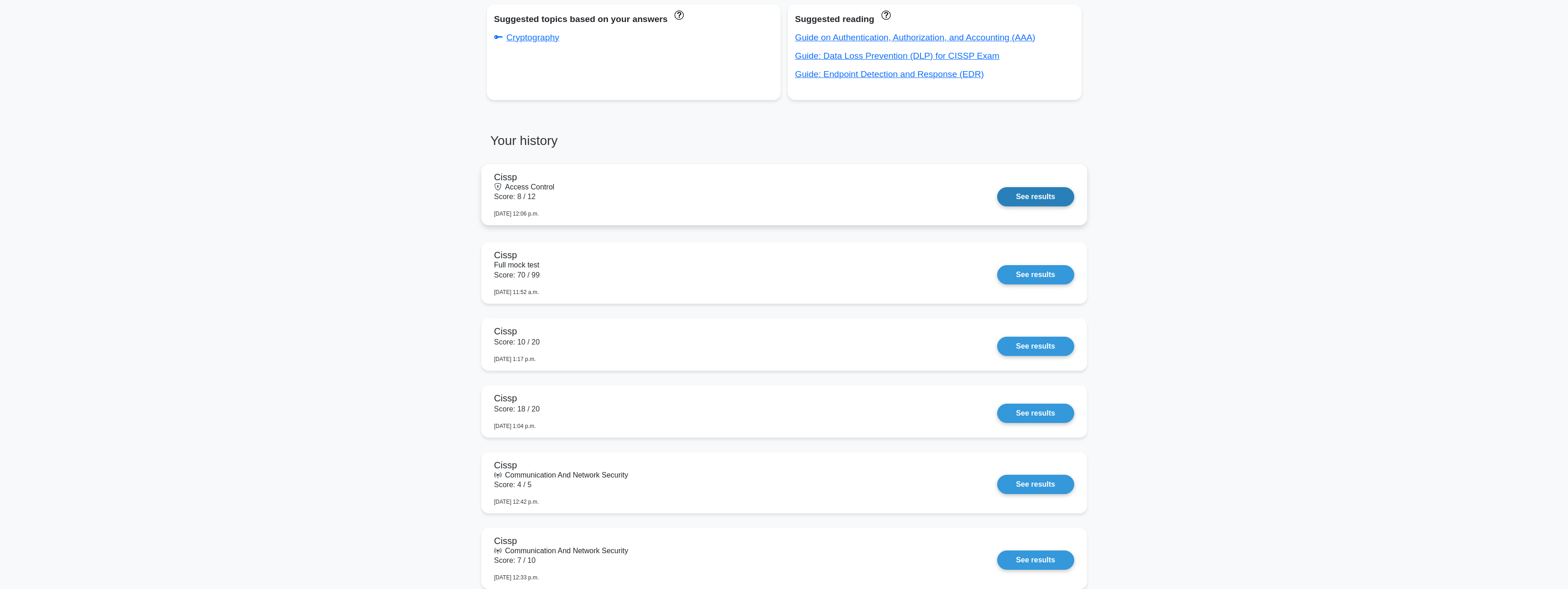
click at [997, 202] on link "See results" at bounding box center [1036, 197] width 77 height 19
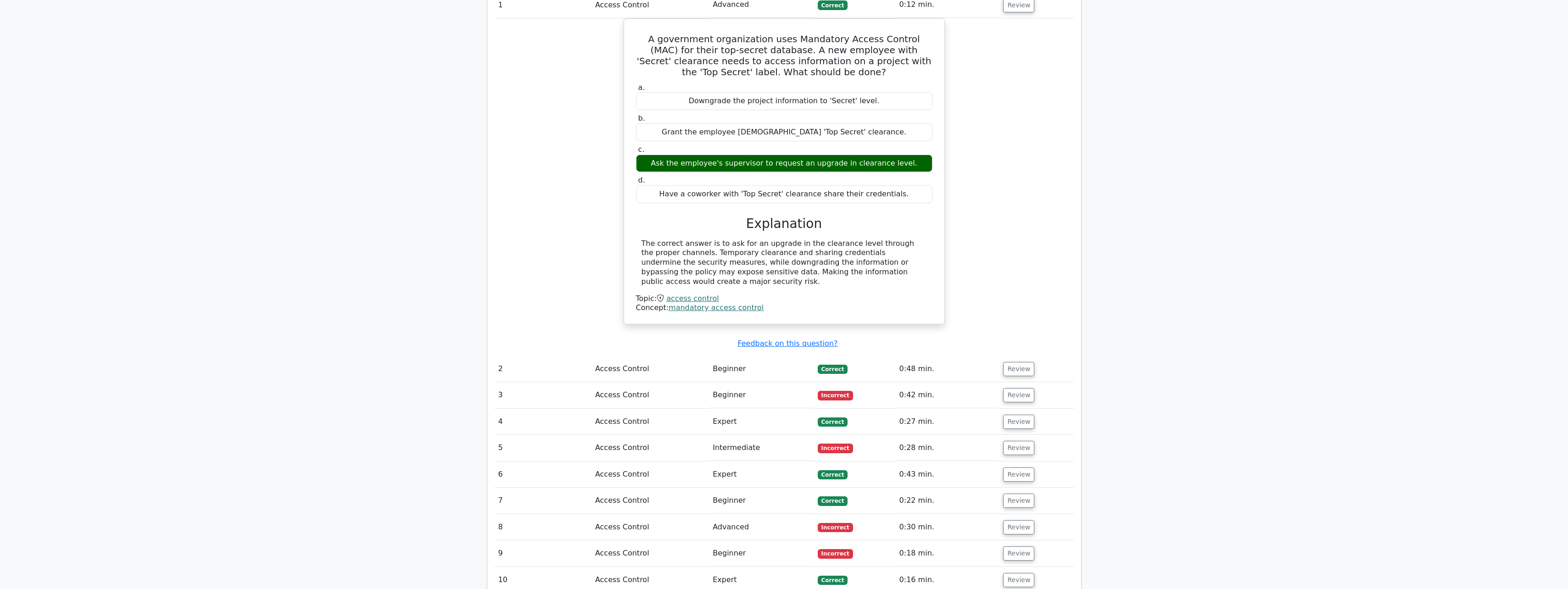
scroll to position [733, 0]
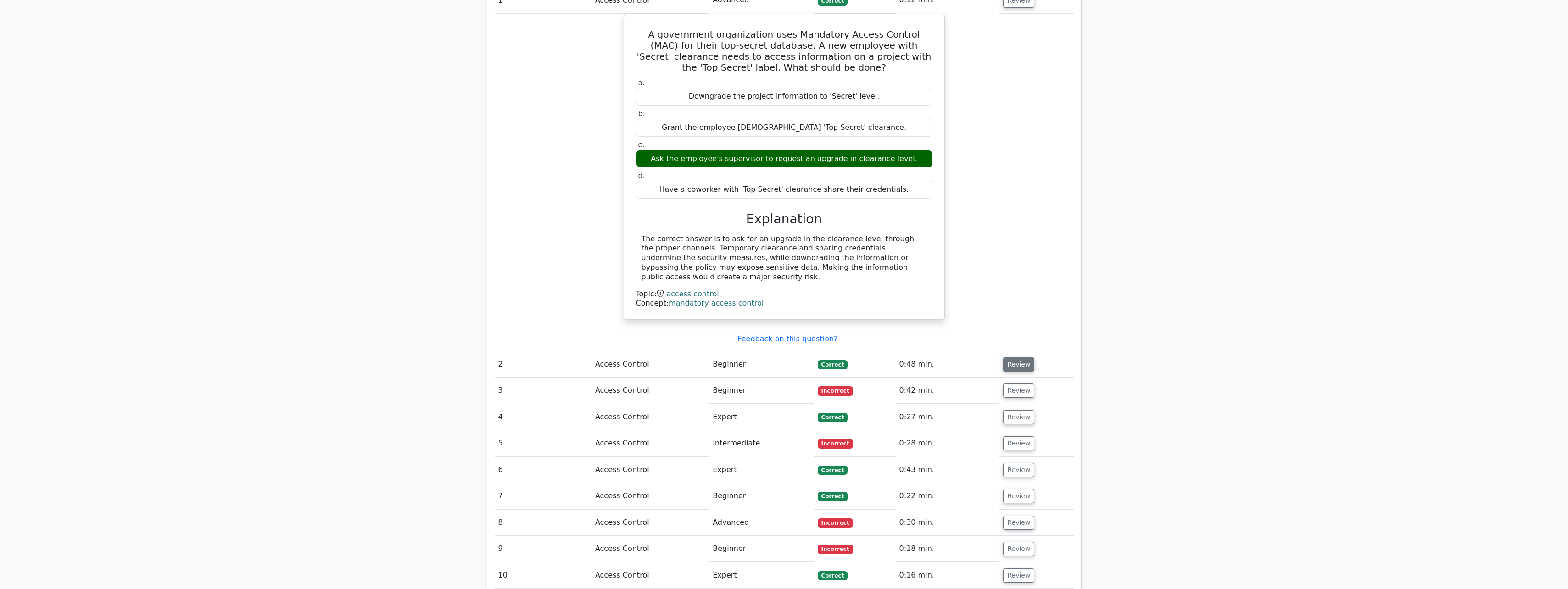
click at [1014, 357] on button "Review" at bounding box center [1019, 364] width 31 height 14
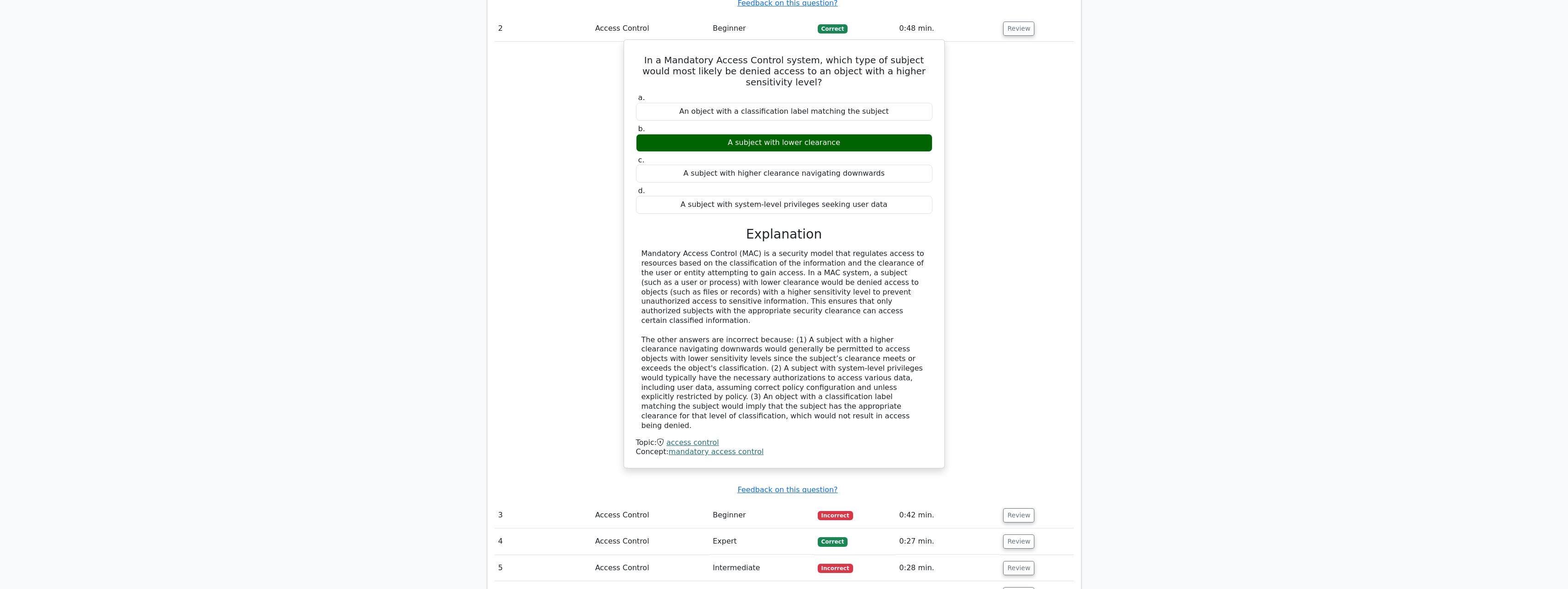
scroll to position [1055, 0]
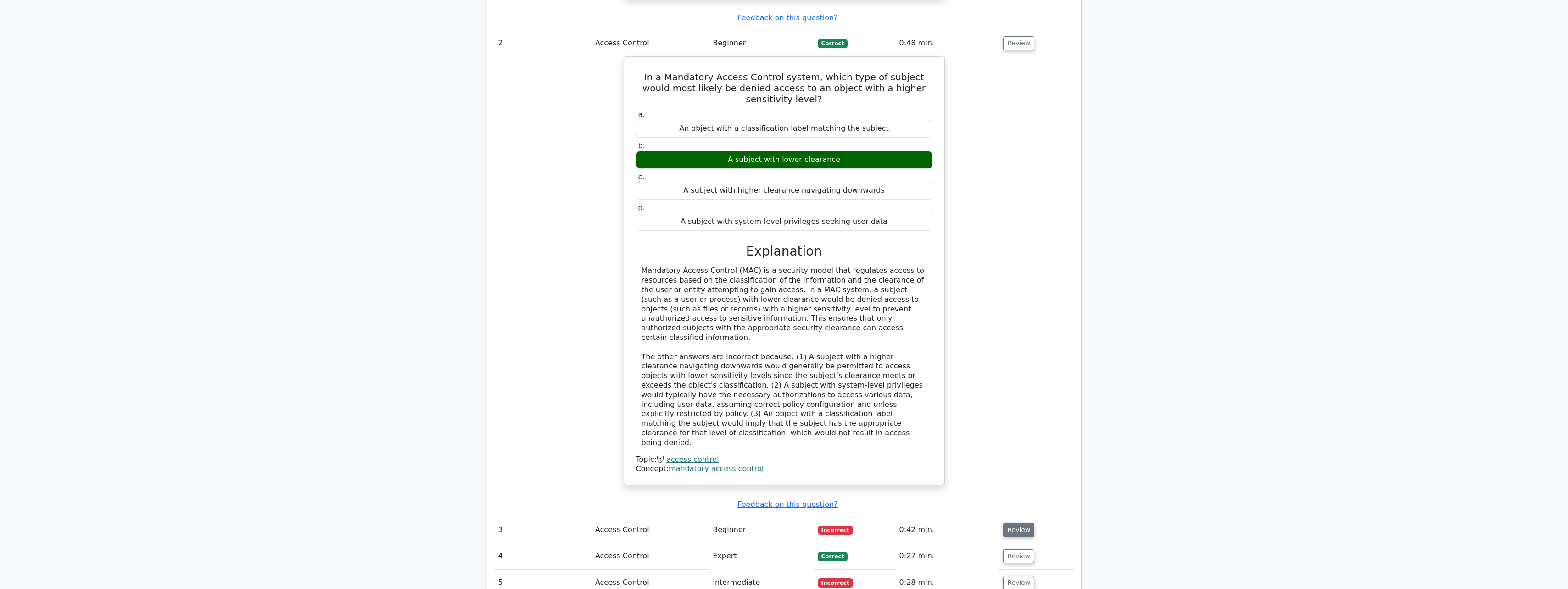
click at [1019, 523] on button "Review" at bounding box center [1019, 530] width 31 height 14
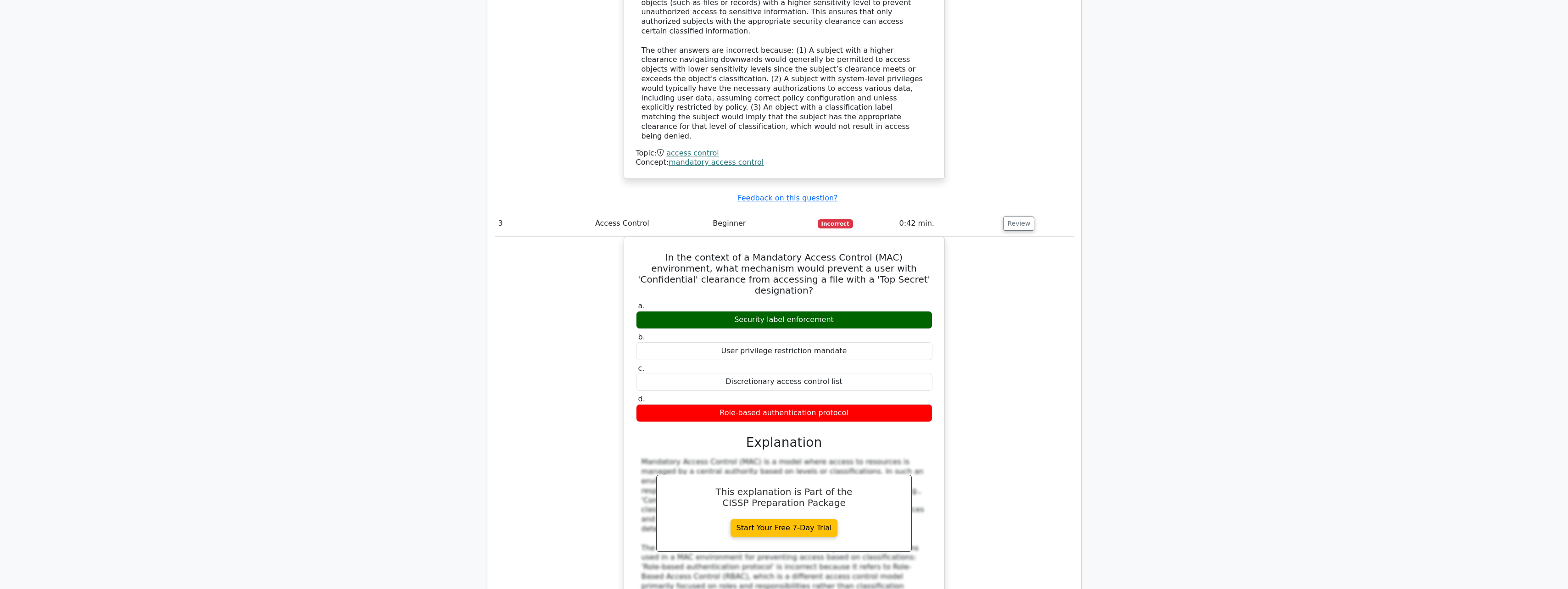
scroll to position [1376, 0]
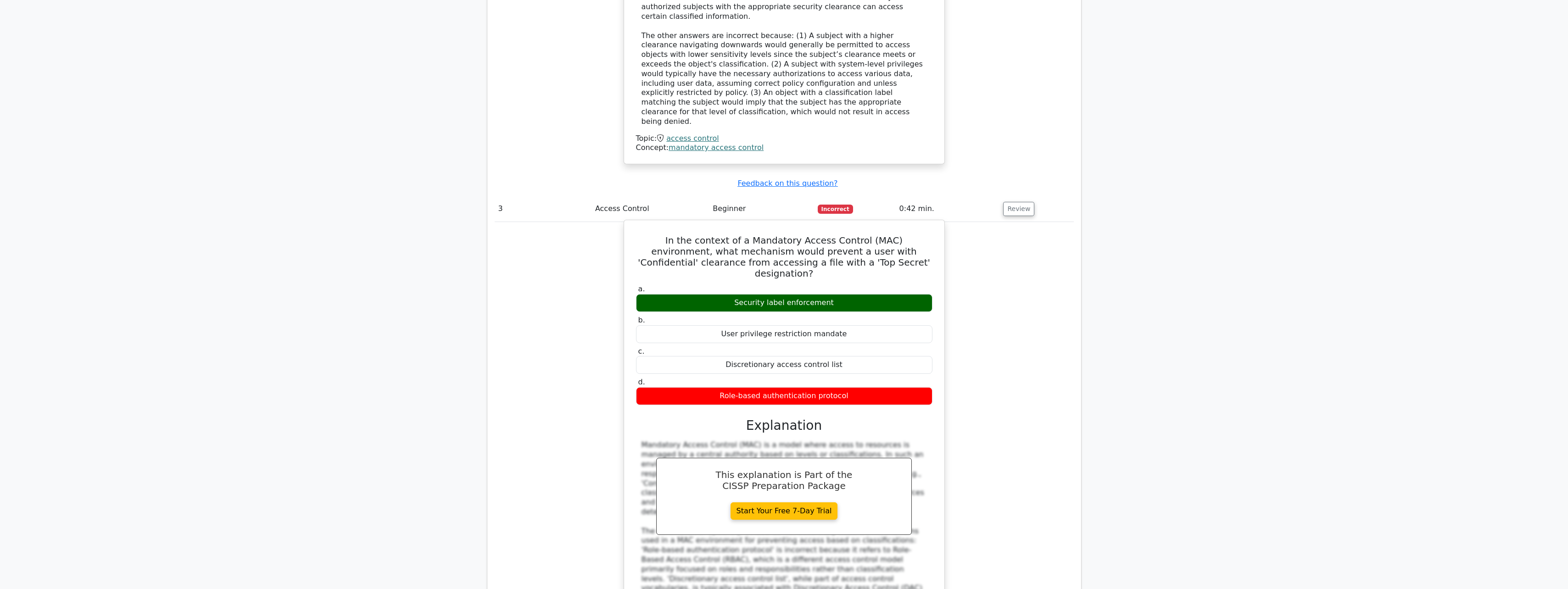
click at [833, 235] on h5 "In the context of a Mandatory Access Control (MAC) environment, what mechanism …" at bounding box center [784, 257] width 298 height 44
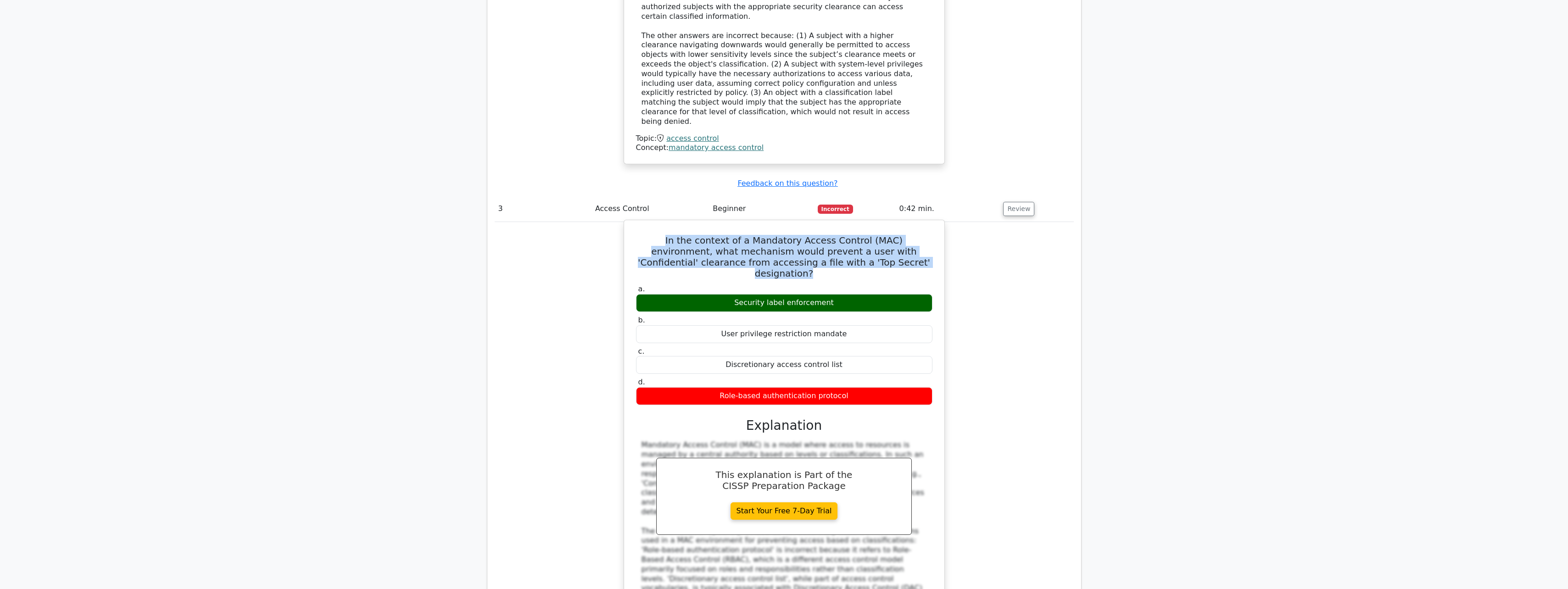
click at [833, 235] on h5 "In the context of a Mandatory Access Control (MAC) environment, what mechanism …" at bounding box center [784, 257] width 298 height 44
copy div "In the context of a Mandatory Access Control (MAC) environment, what mechanism …"
